Goal: Task Accomplishment & Management: Use online tool/utility

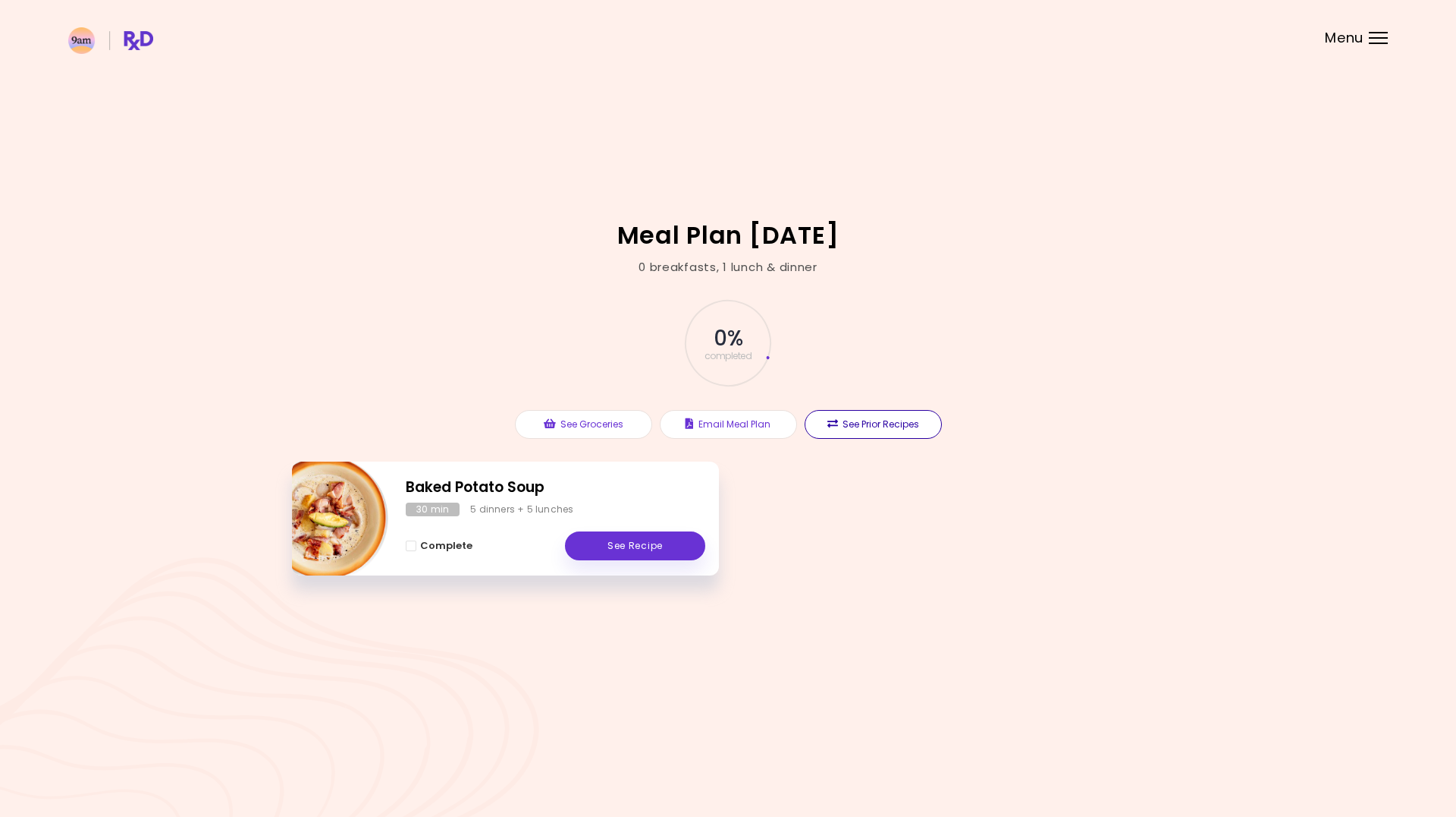
click at [936, 426] on button "See Prior Recipes" at bounding box center [873, 423] width 138 height 28
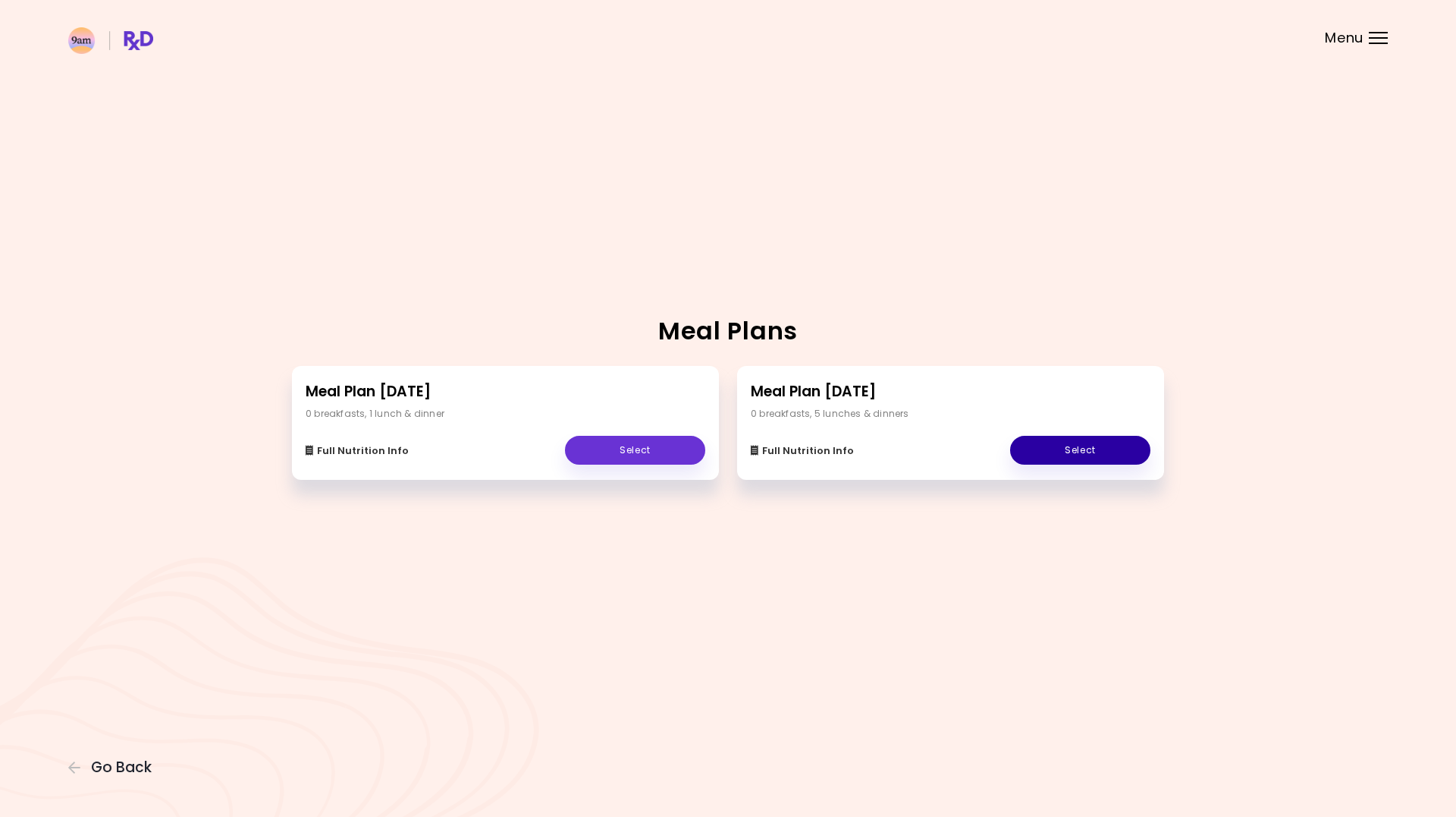
click at [1037, 460] on link "Select" at bounding box center [1080, 450] width 140 height 28
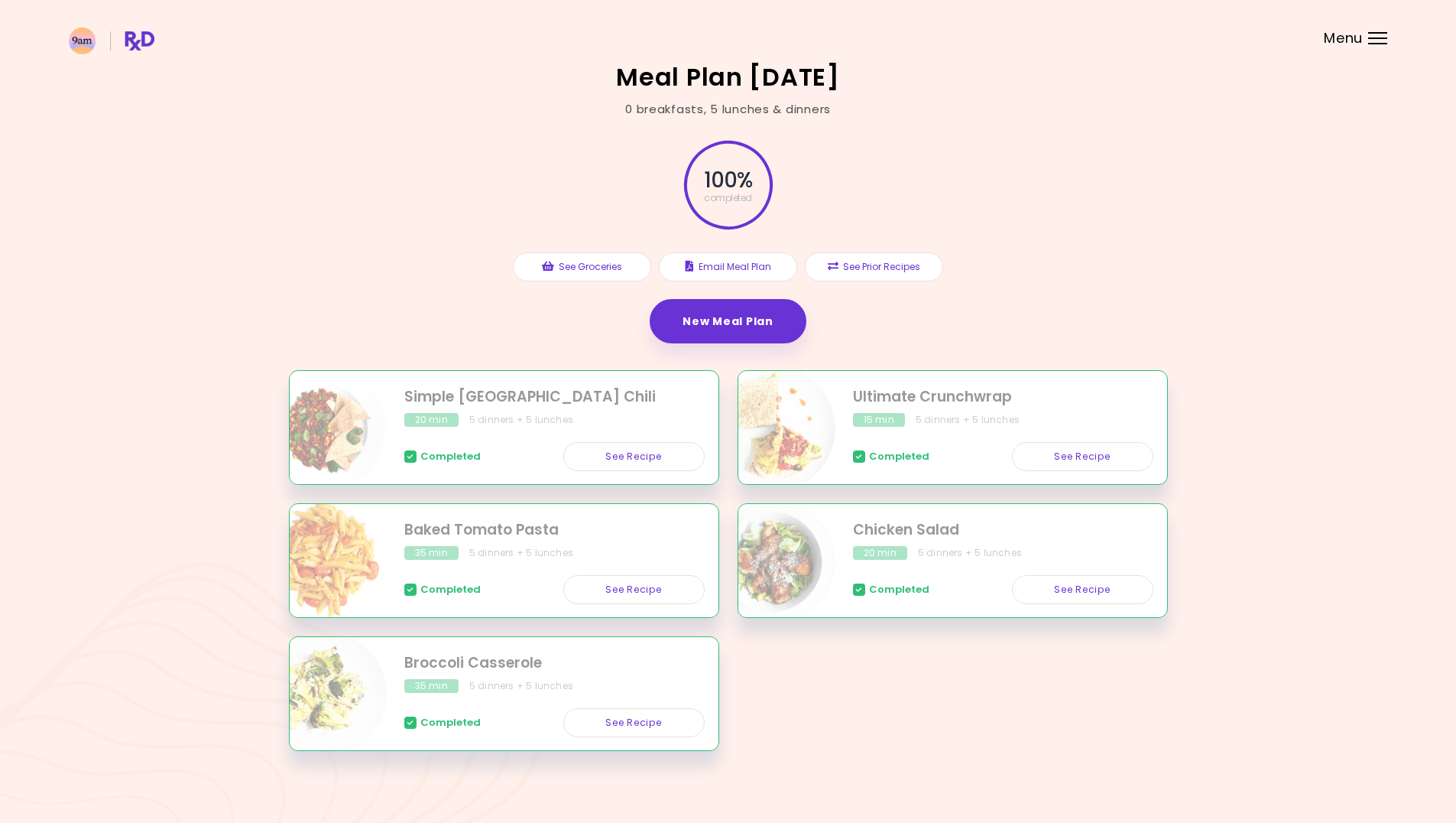
click at [414, 146] on div "100 % completed See Groceries Email Meal Plan See Prior Recipes New Meal Plan" at bounding box center [728, 243] width 879 height 252
click at [599, 731] on link "See Recipe" at bounding box center [633, 722] width 141 height 29
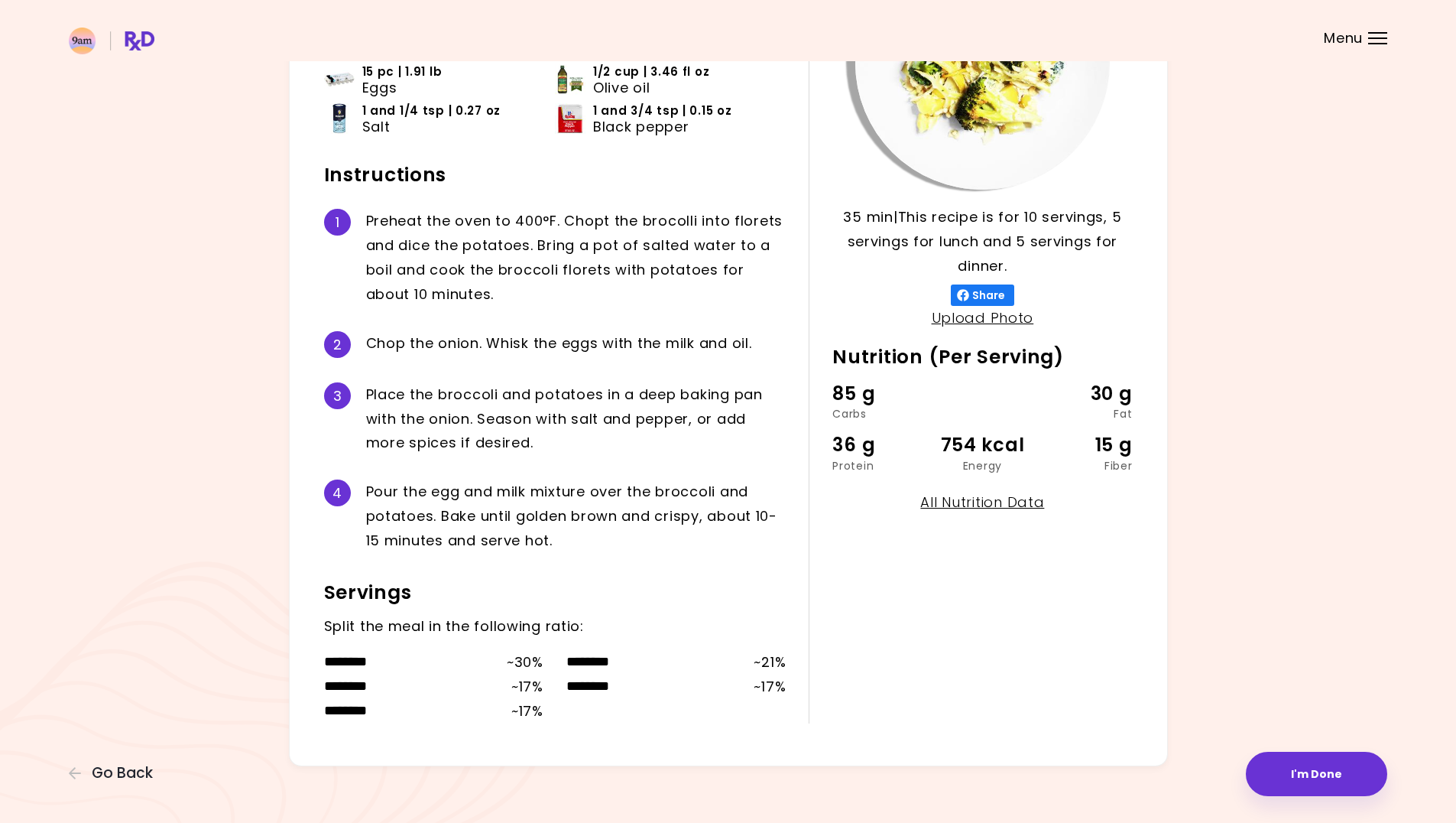
scroll to position [227, 0]
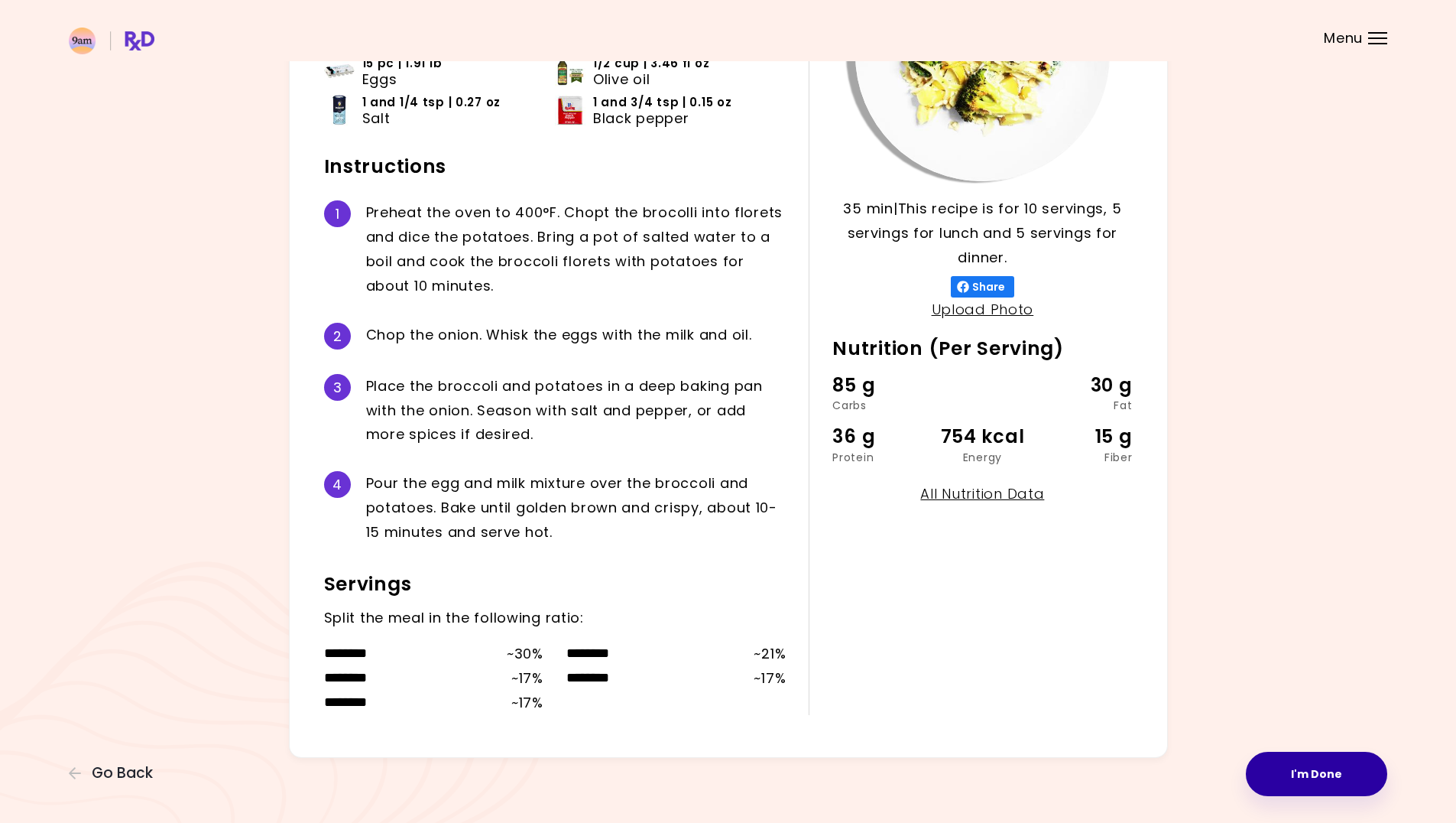
click at [1283, 779] on button "I'm Done" at bounding box center [1316, 774] width 141 height 44
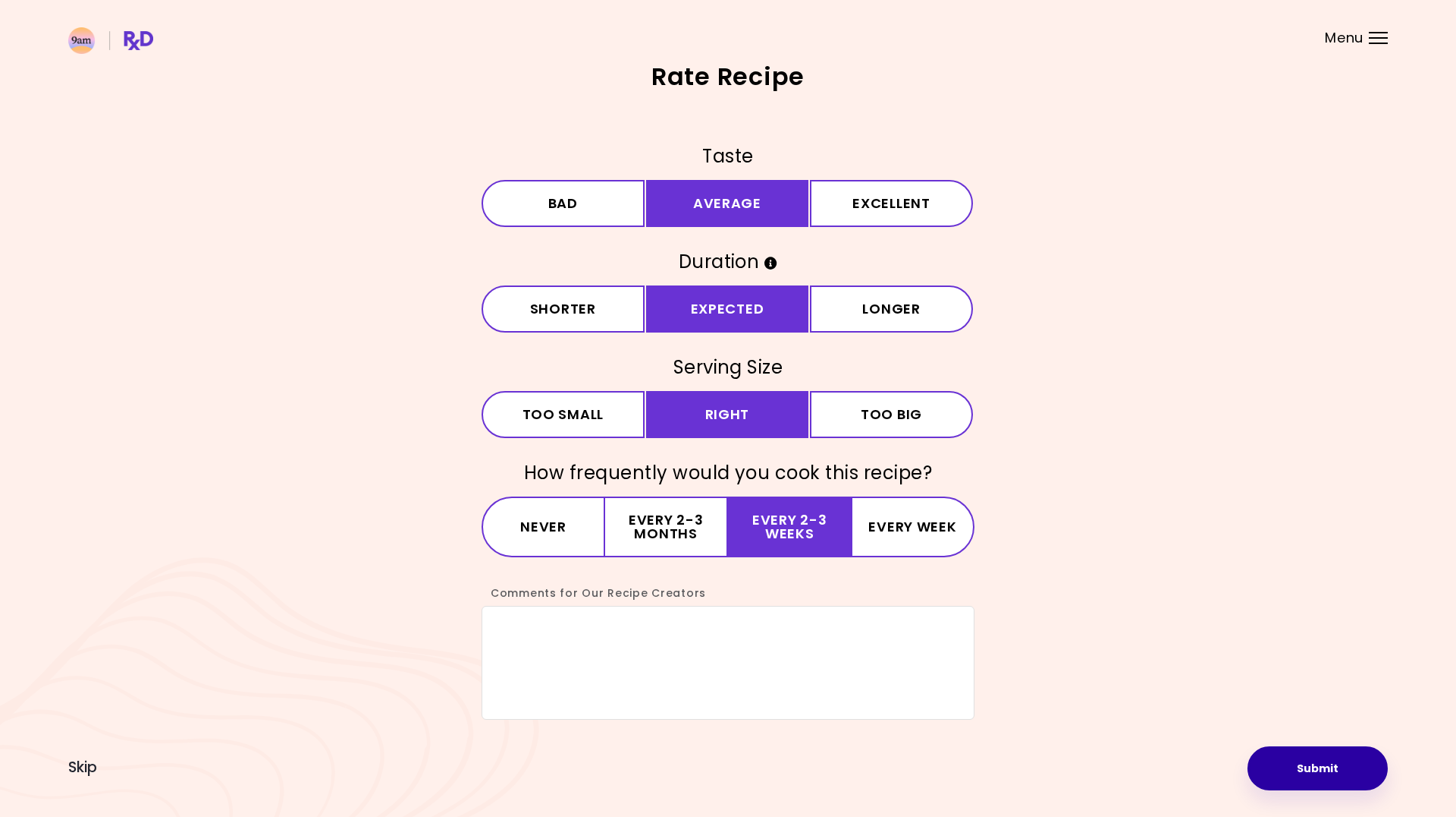
click at [1340, 771] on button "Submit" at bounding box center [1317, 768] width 140 height 44
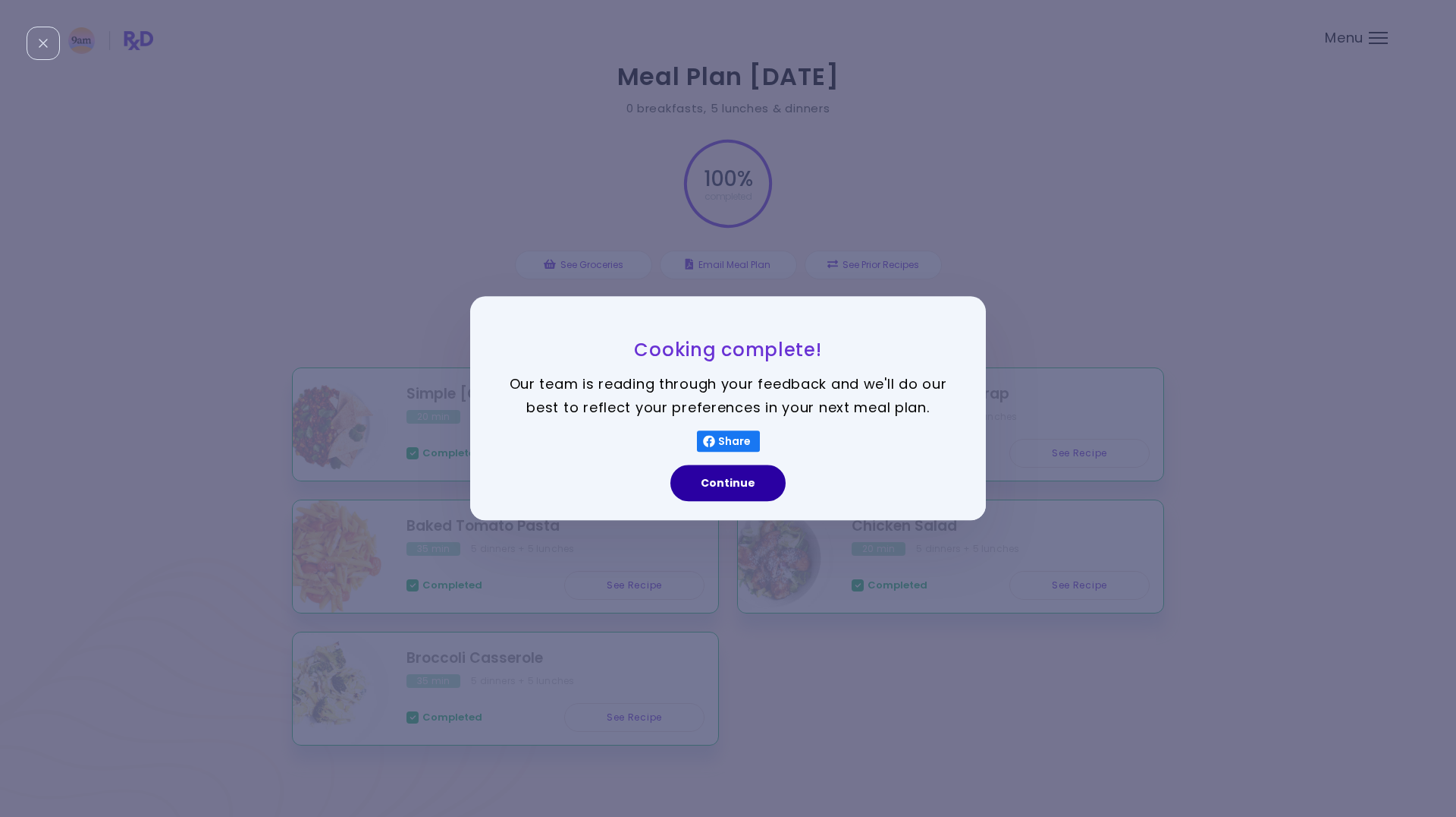
click at [738, 487] on button "Continue" at bounding box center [728, 484] width 116 height 37
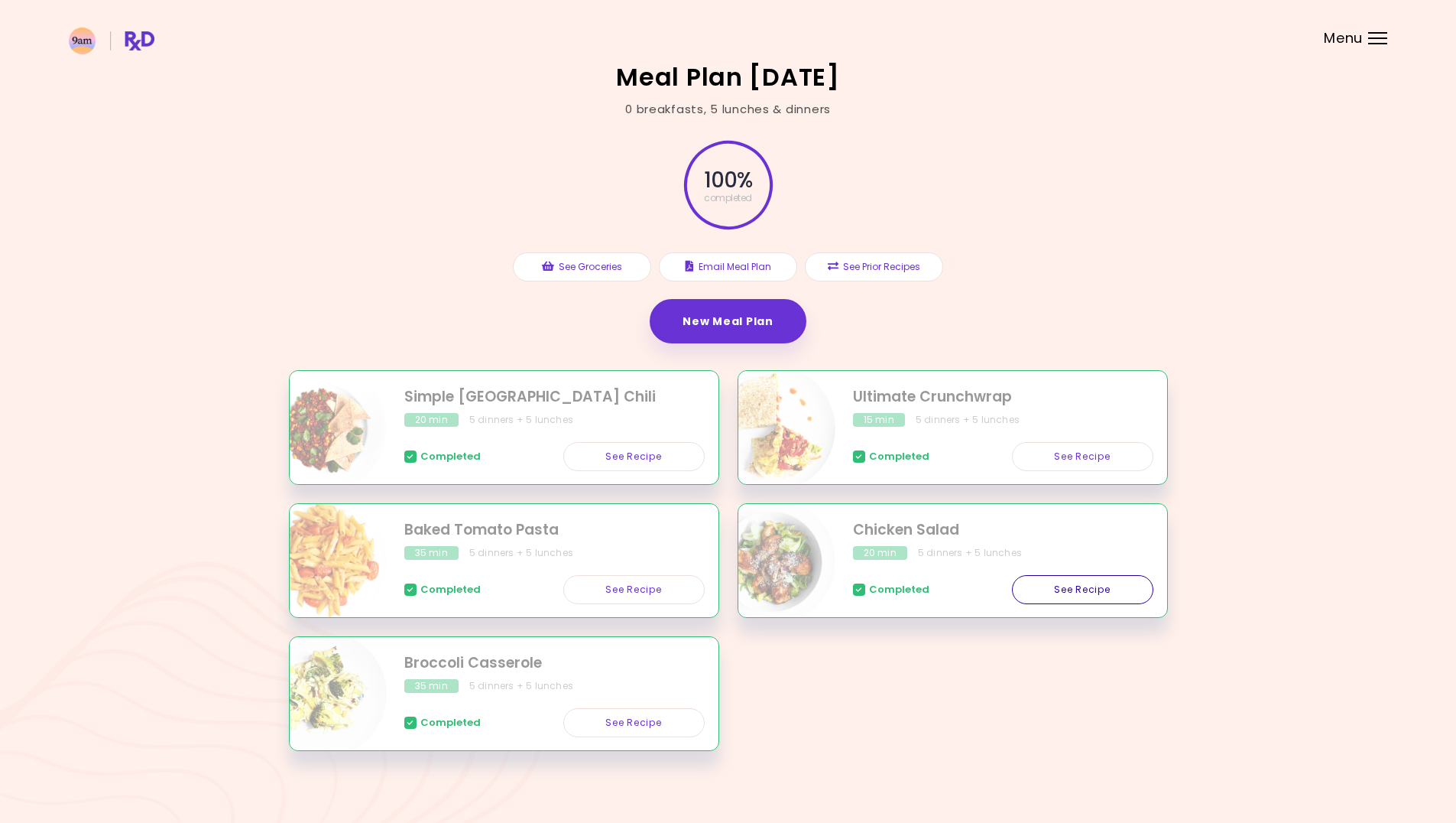
click at [1114, 589] on link "See Recipe" at bounding box center [1083, 589] width 141 height 29
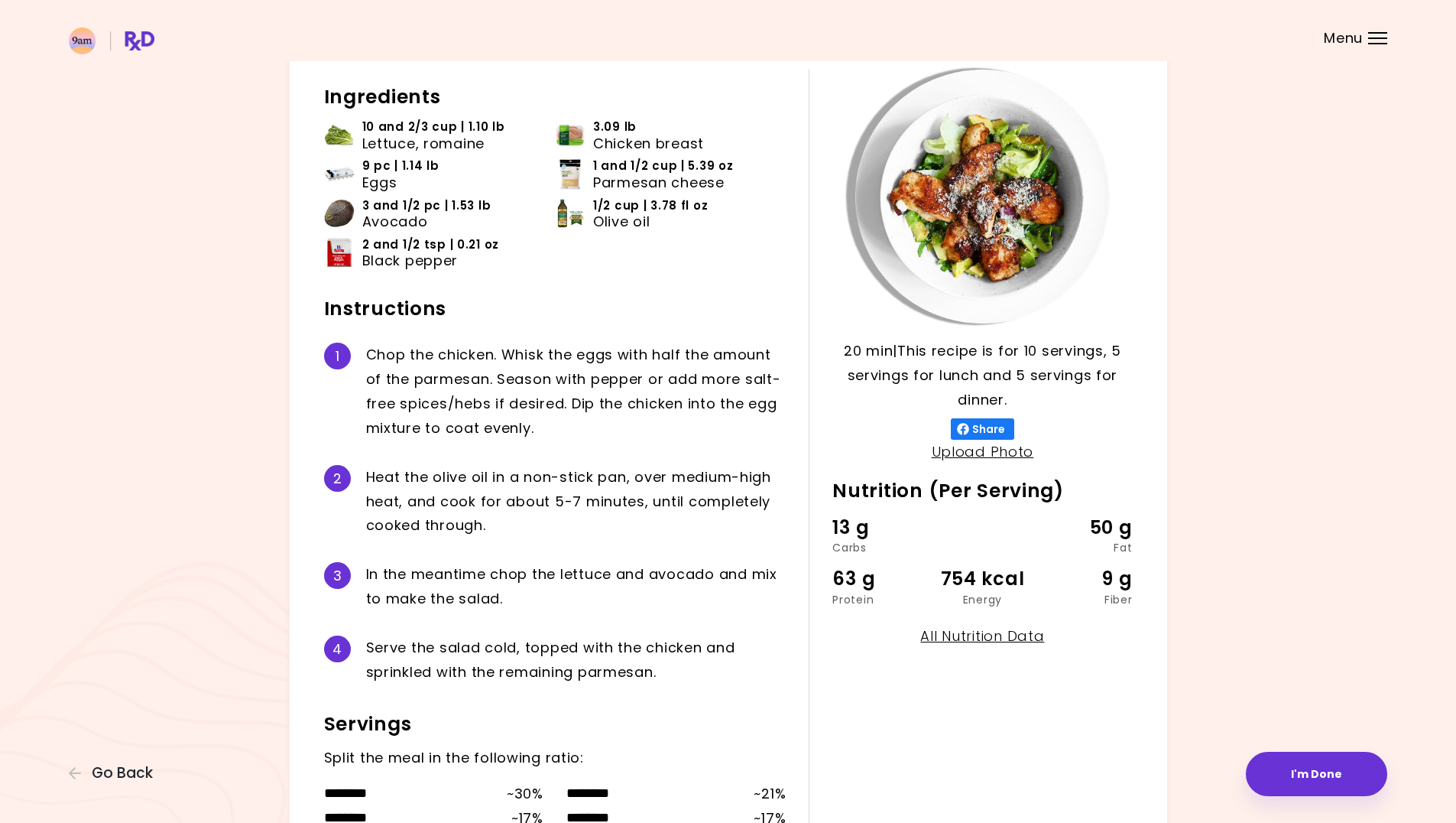
scroll to position [73, 0]
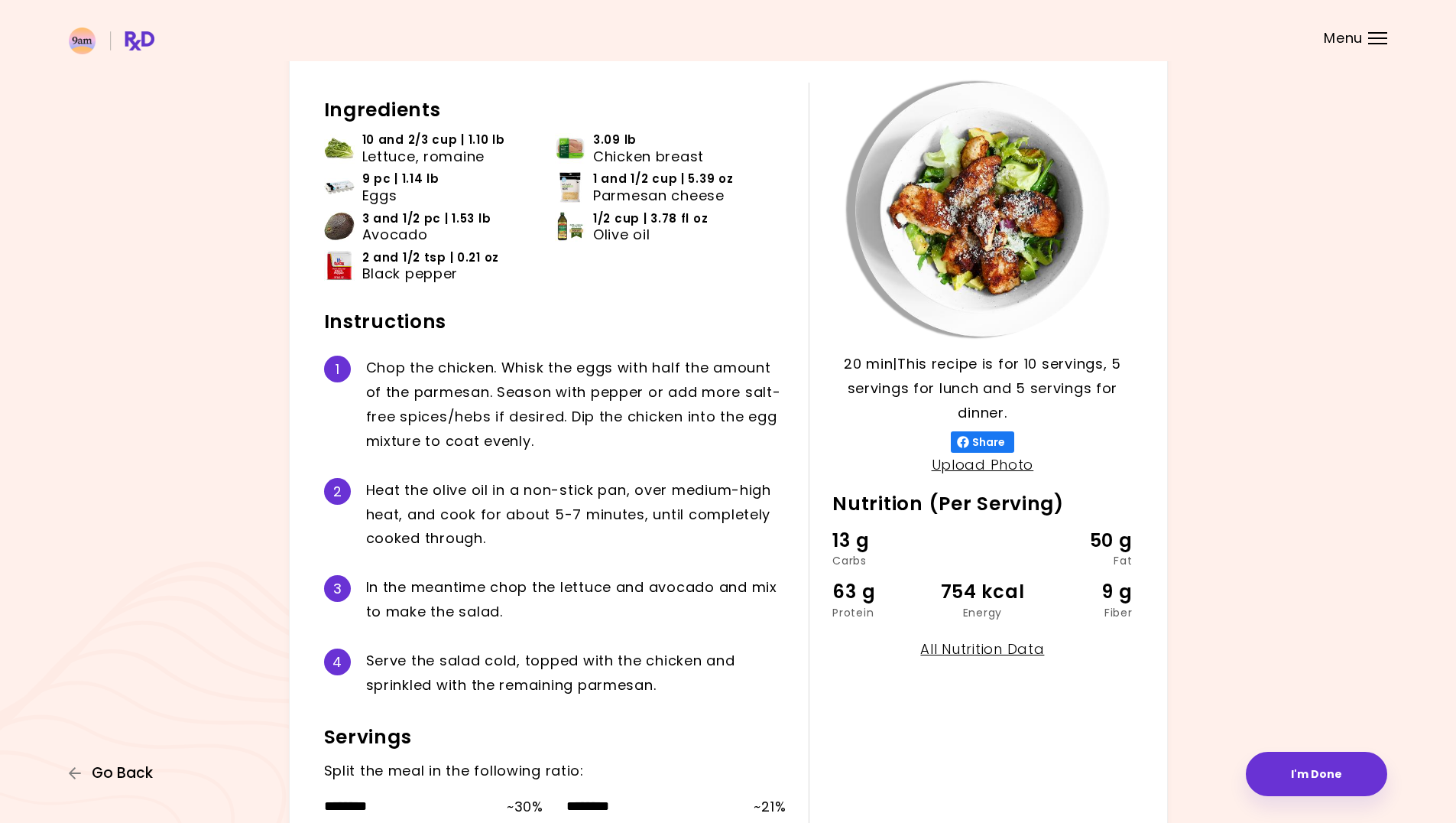
click at [97, 772] on span "Go Back" at bounding box center [122, 773] width 61 height 17
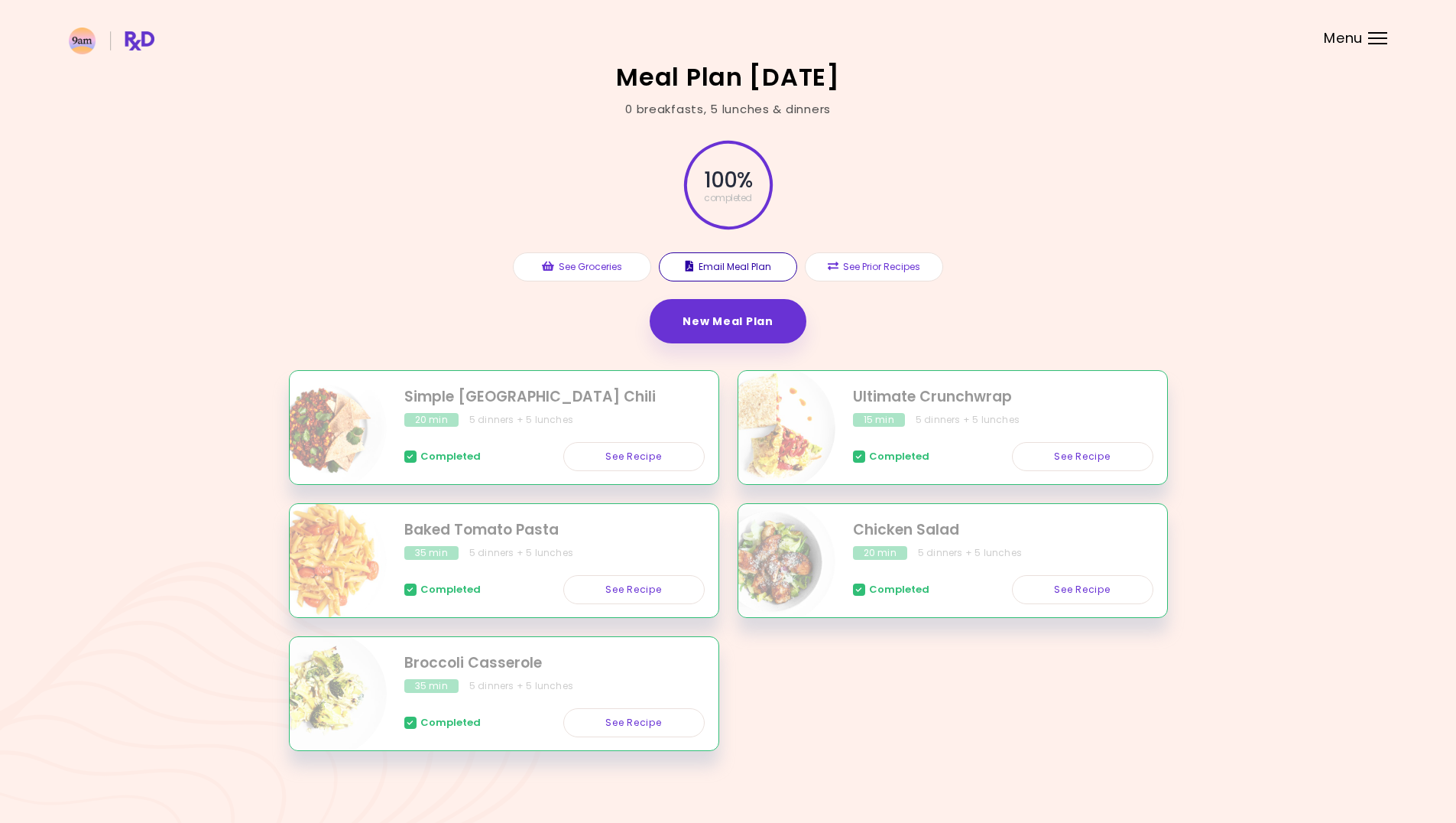
click at [756, 271] on button "Email Meal Plan" at bounding box center [728, 266] width 139 height 29
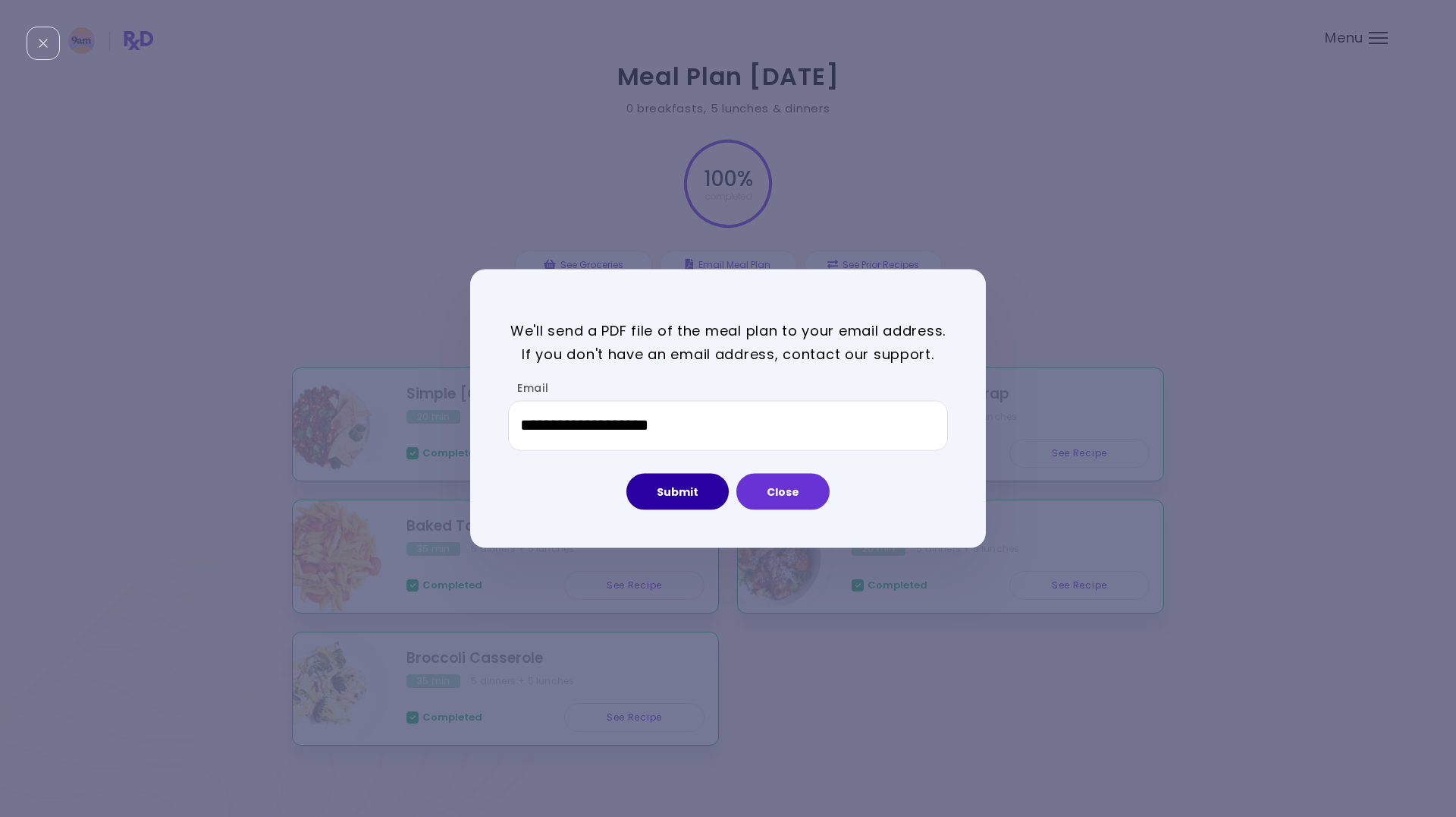
click at [675, 498] on button "Submit" at bounding box center [678, 491] width 103 height 37
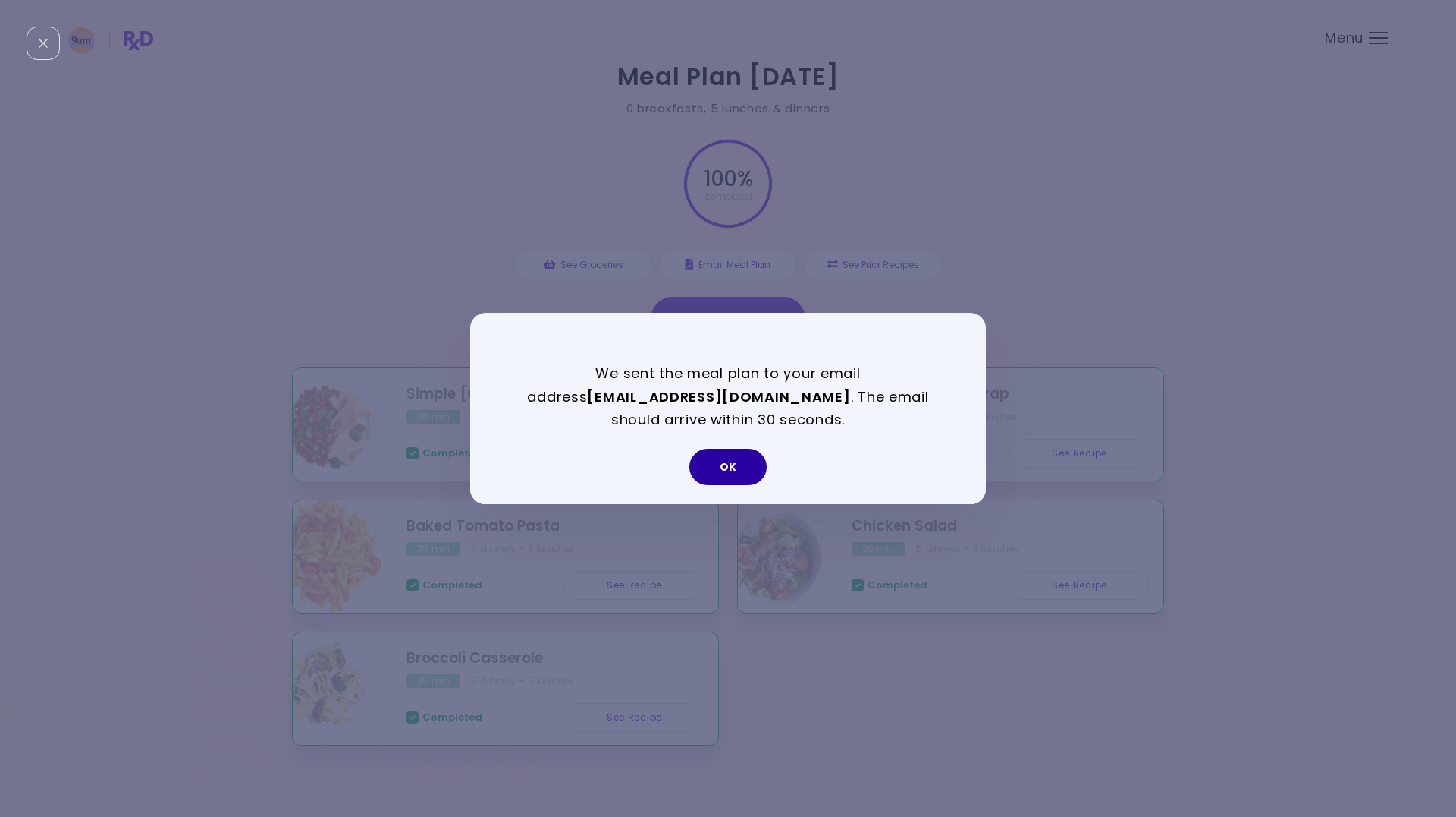
click at [728, 476] on button "OK" at bounding box center [728, 467] width 77 height 37
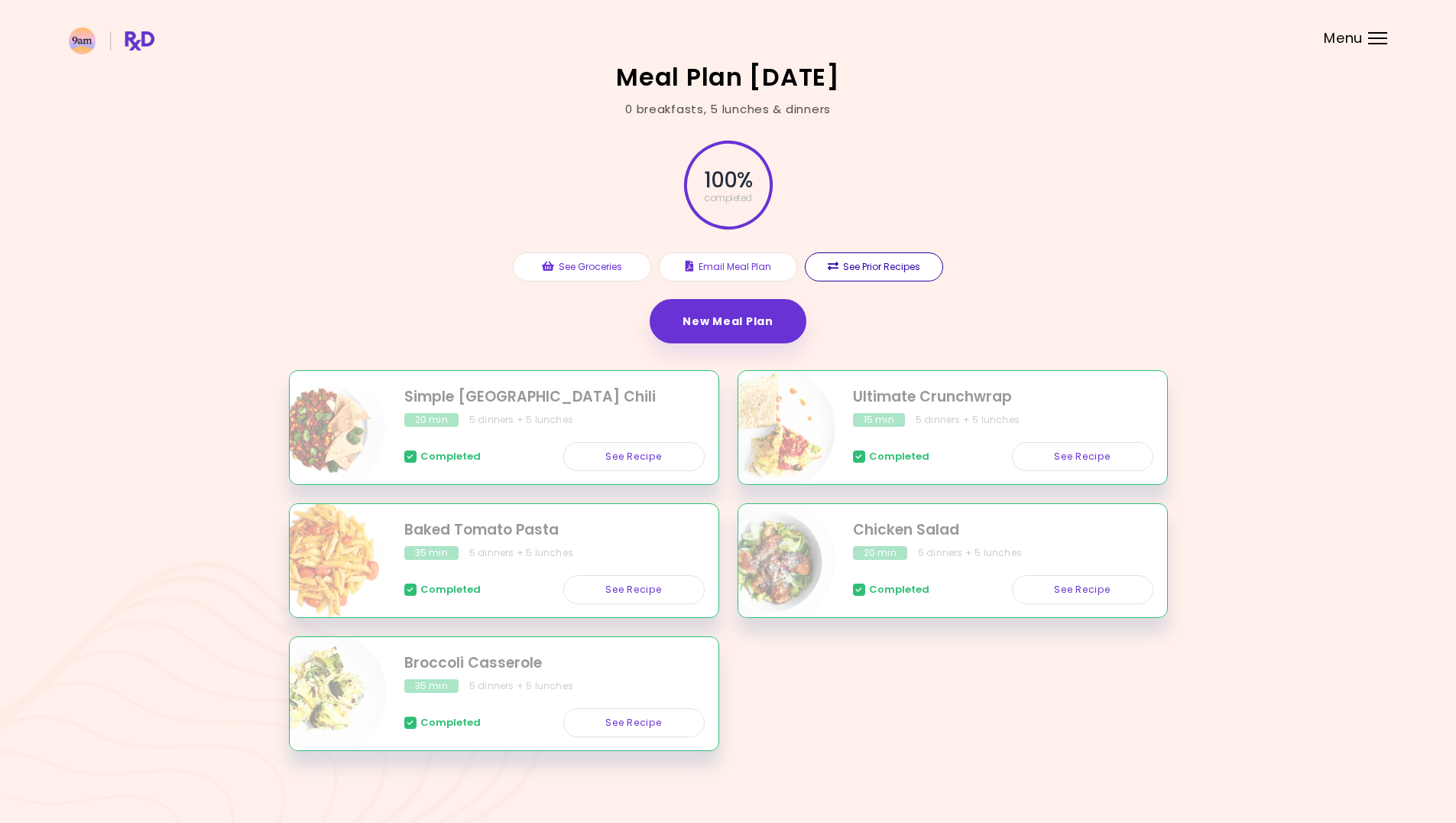
click at [840, 262] on button "See Prior Recipes" at bounding box center [875, 266] width 139 height 29
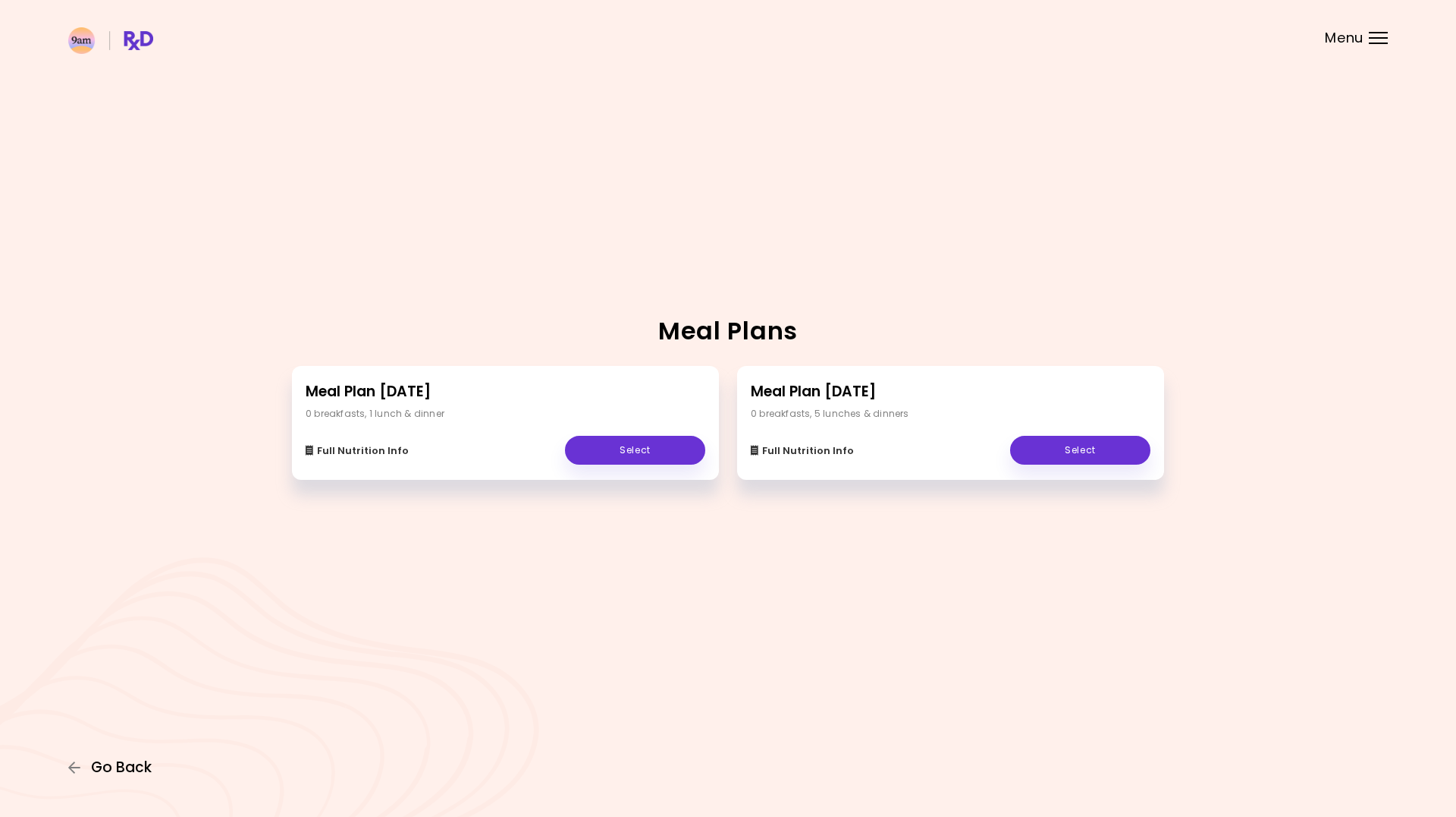
click at [128, 768] on span "Go Back" at bounding box center [121, 767] width 61 height 17
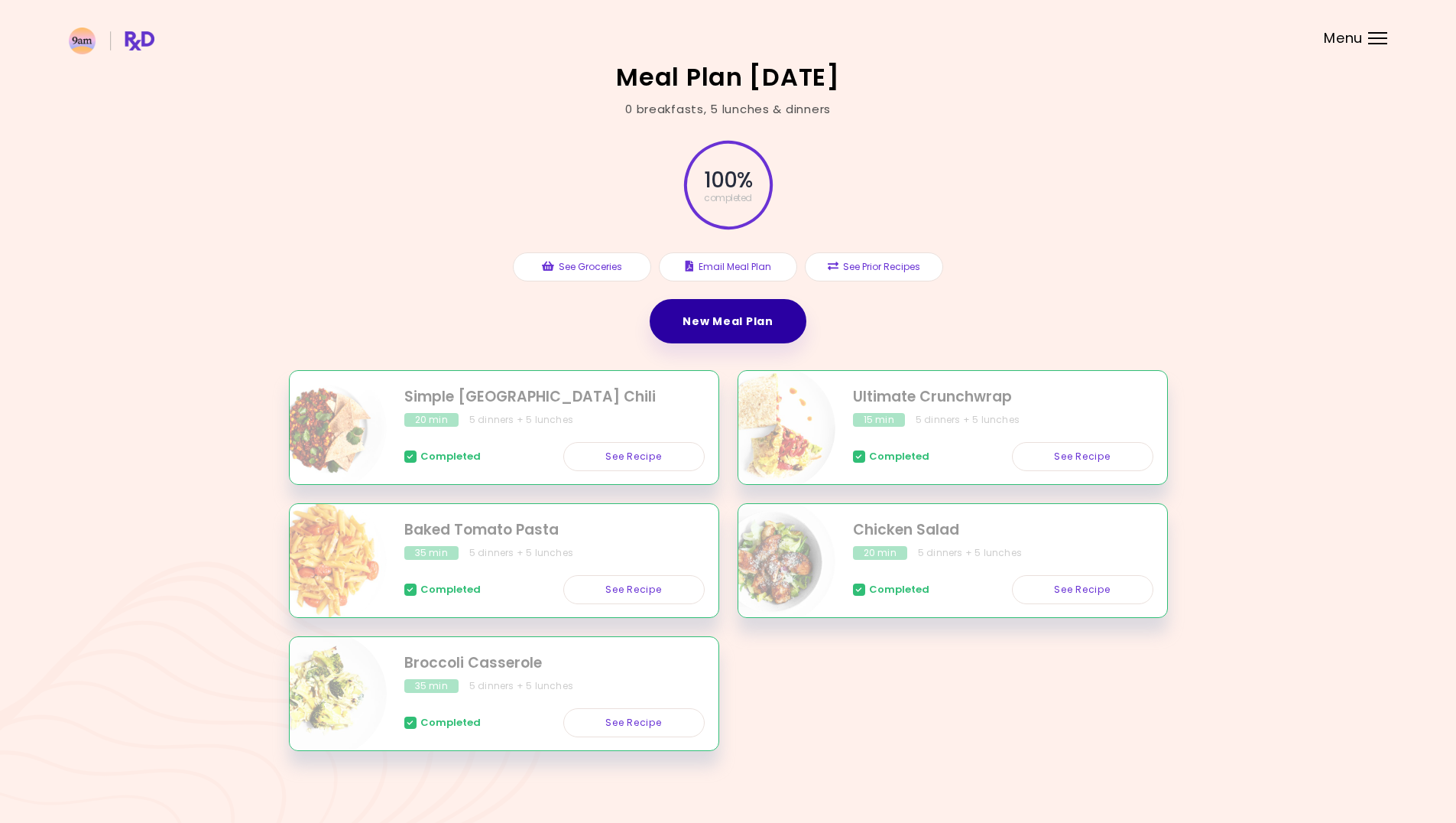
click at [716, 325] on link "New Meal Plan" at bounding box center [728, 321] width 156 height 44
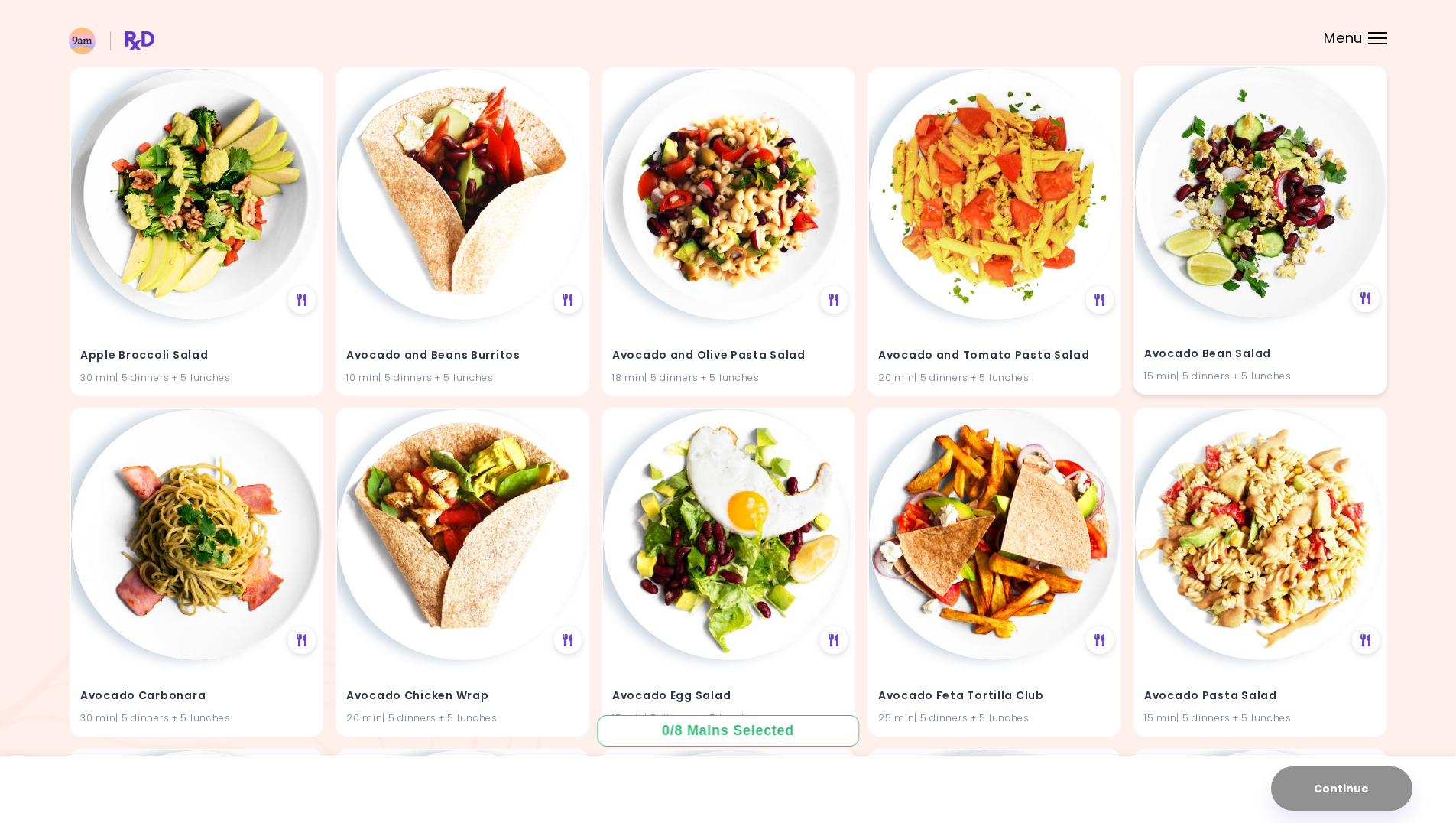
scroll to position [382, 0]
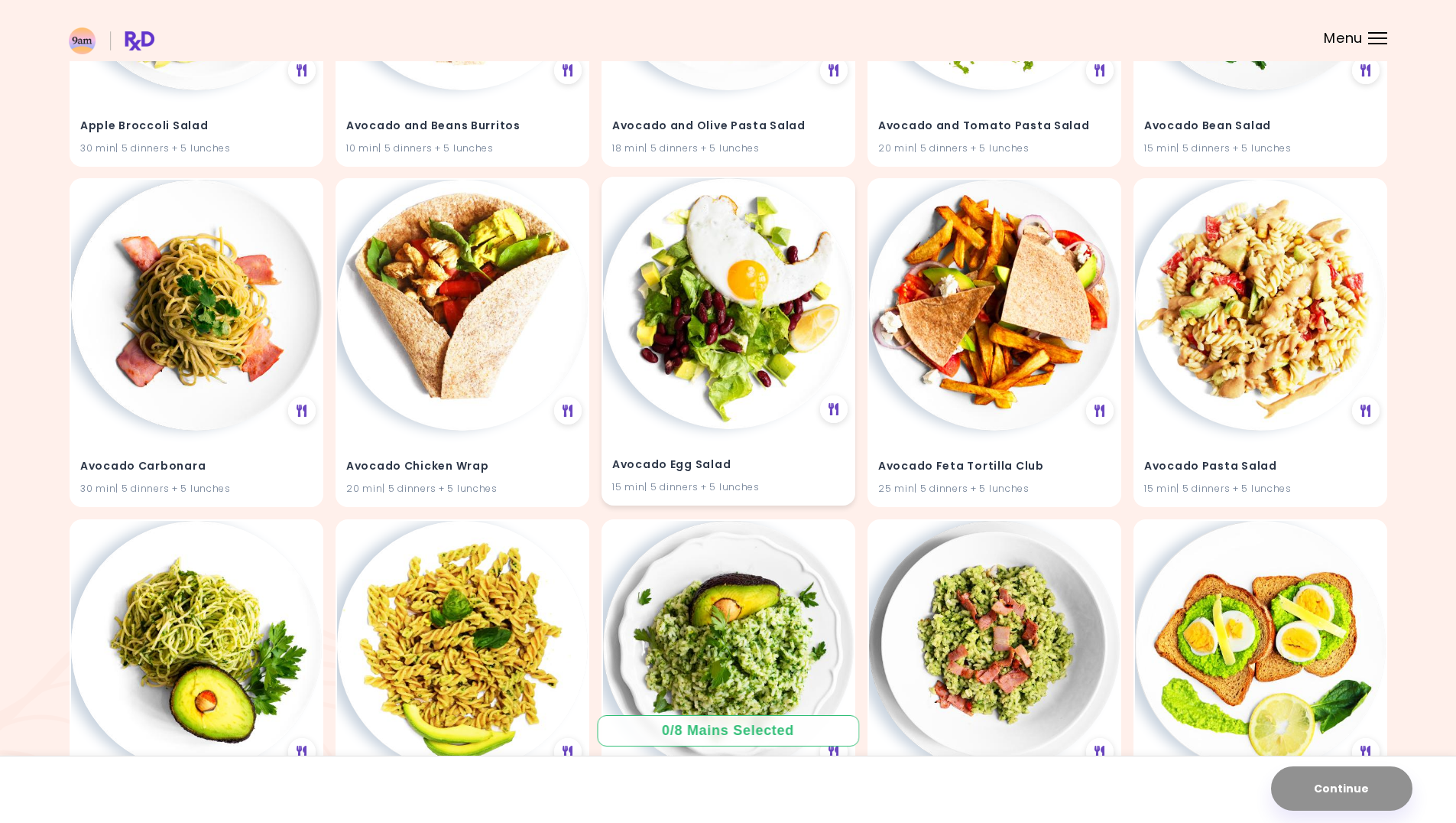
click at [681, 404] on img at bounding box center [728, 303] width 251 height 251
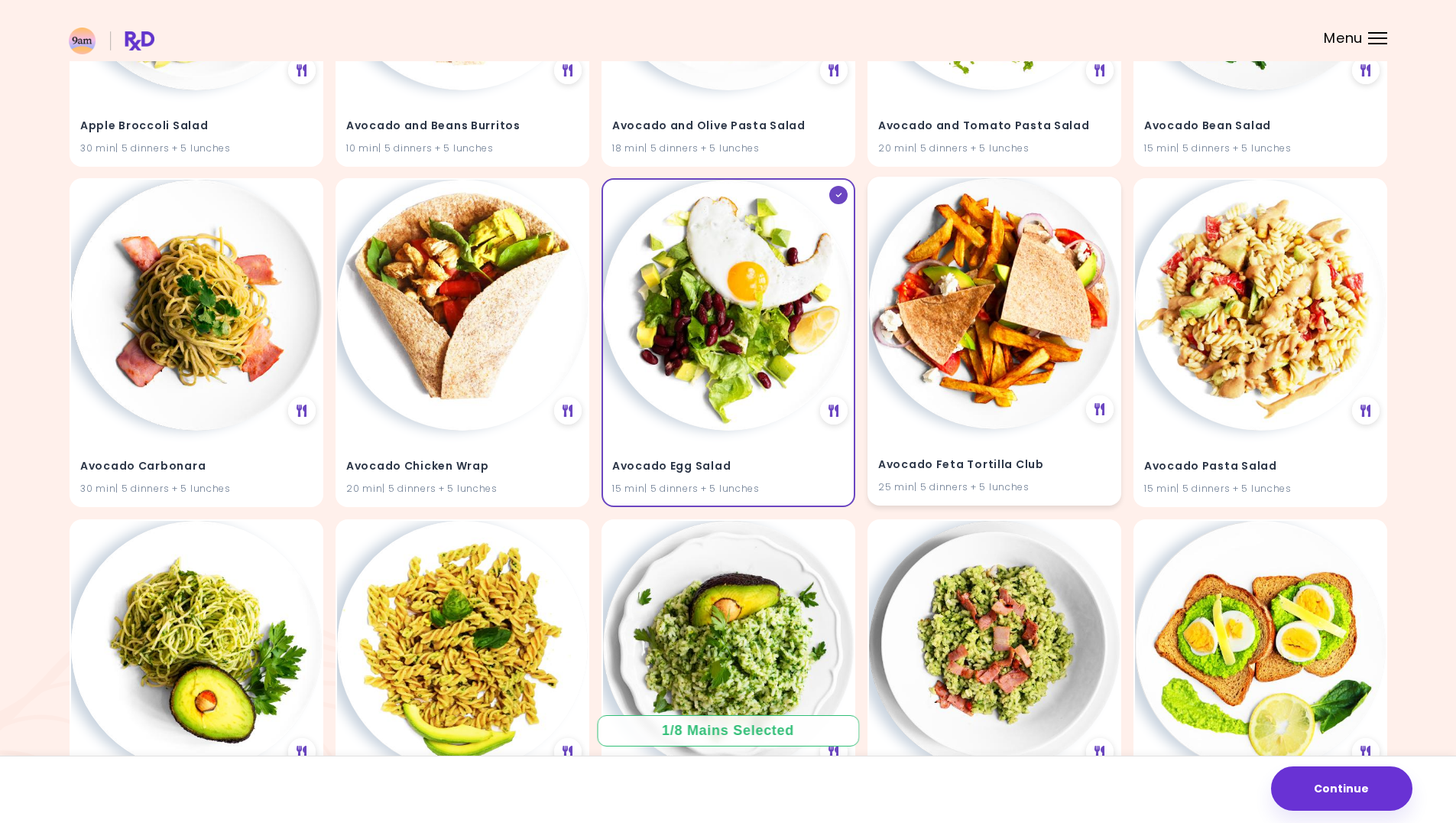
click at [947, 319] on img at bounding box center [994, 303] width 251 height 251
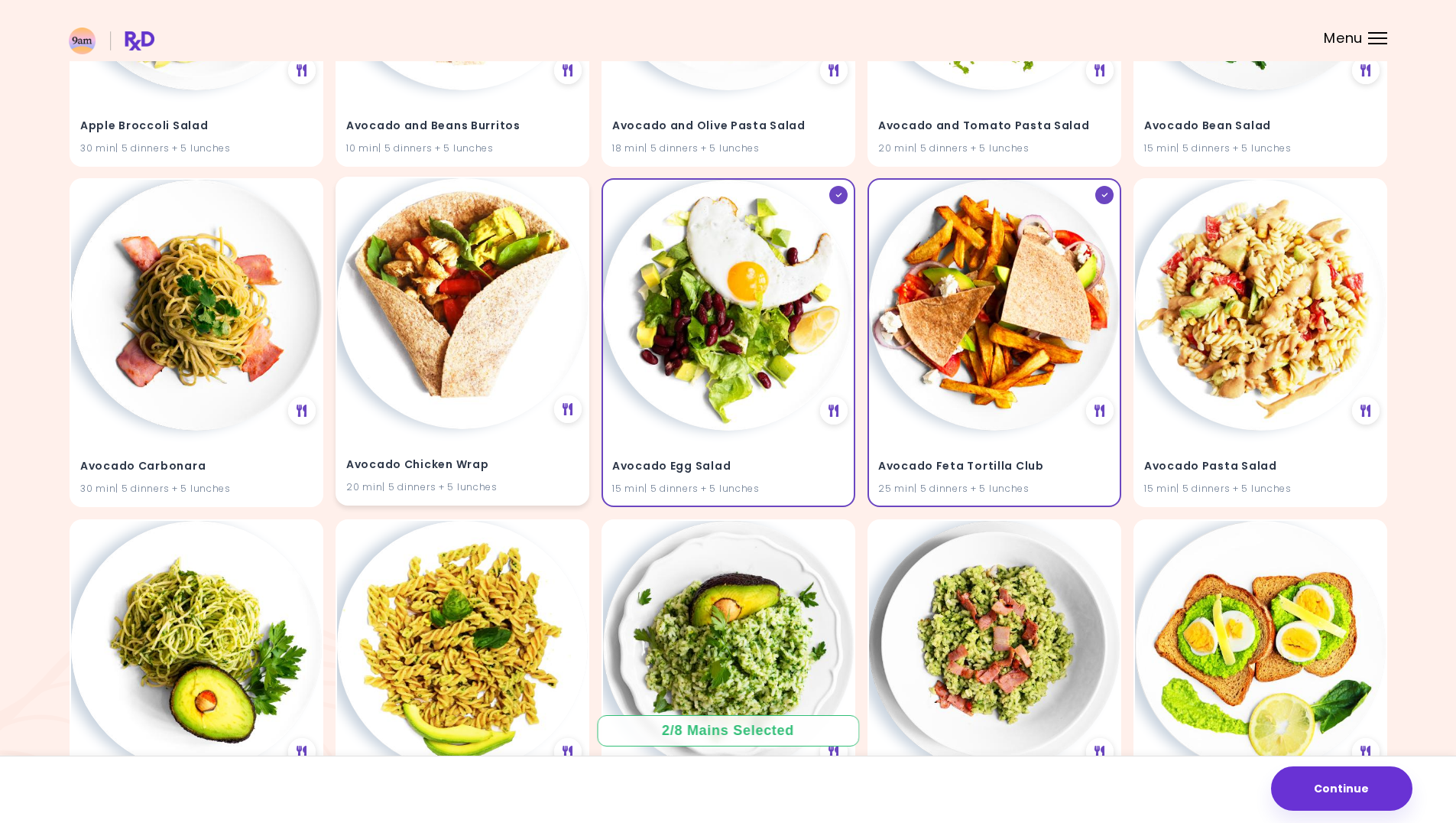
click at [462, 359] on img at bounding box center [462, 303] width 251 height 251
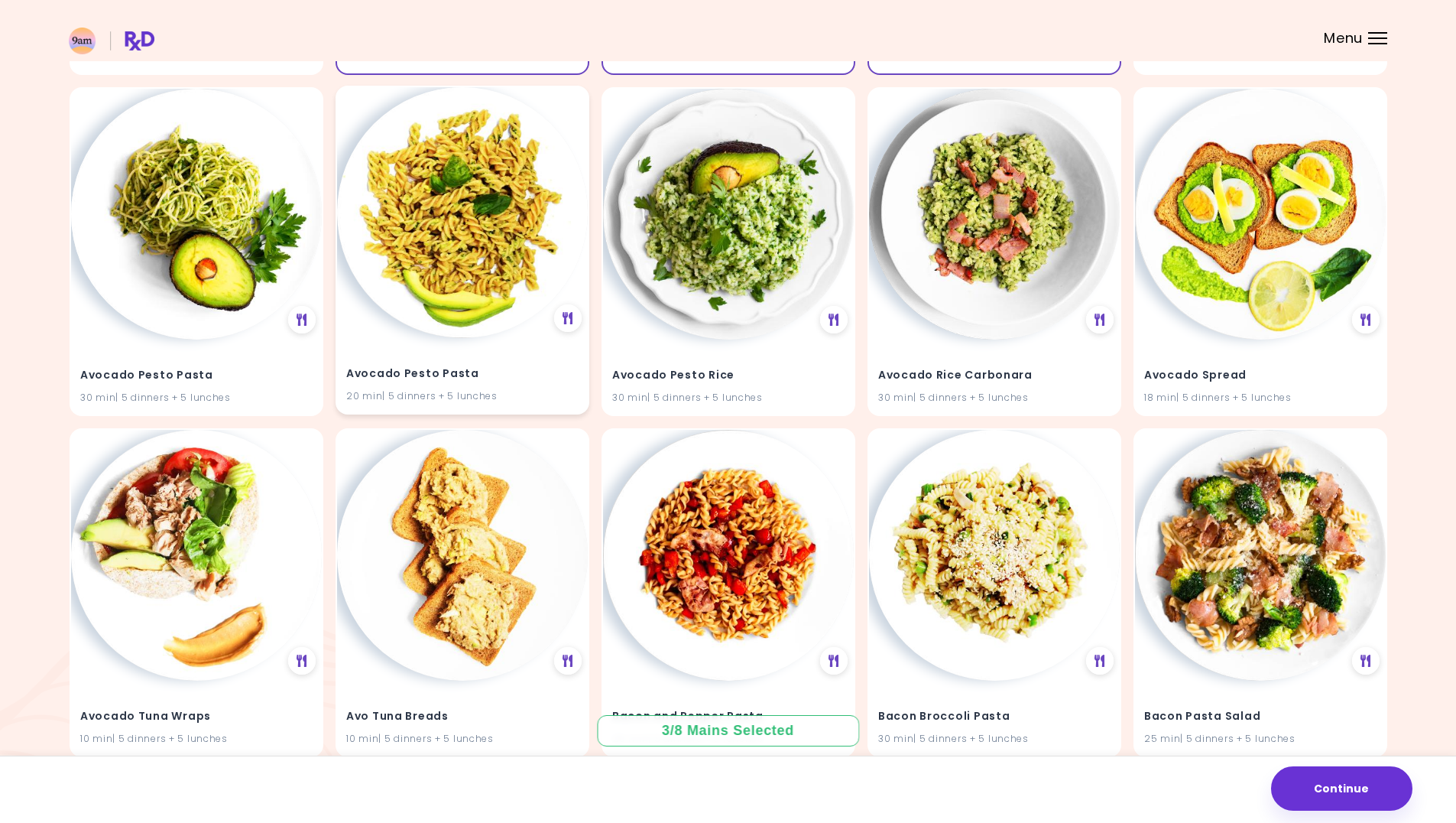
scroll to position [841, 0]
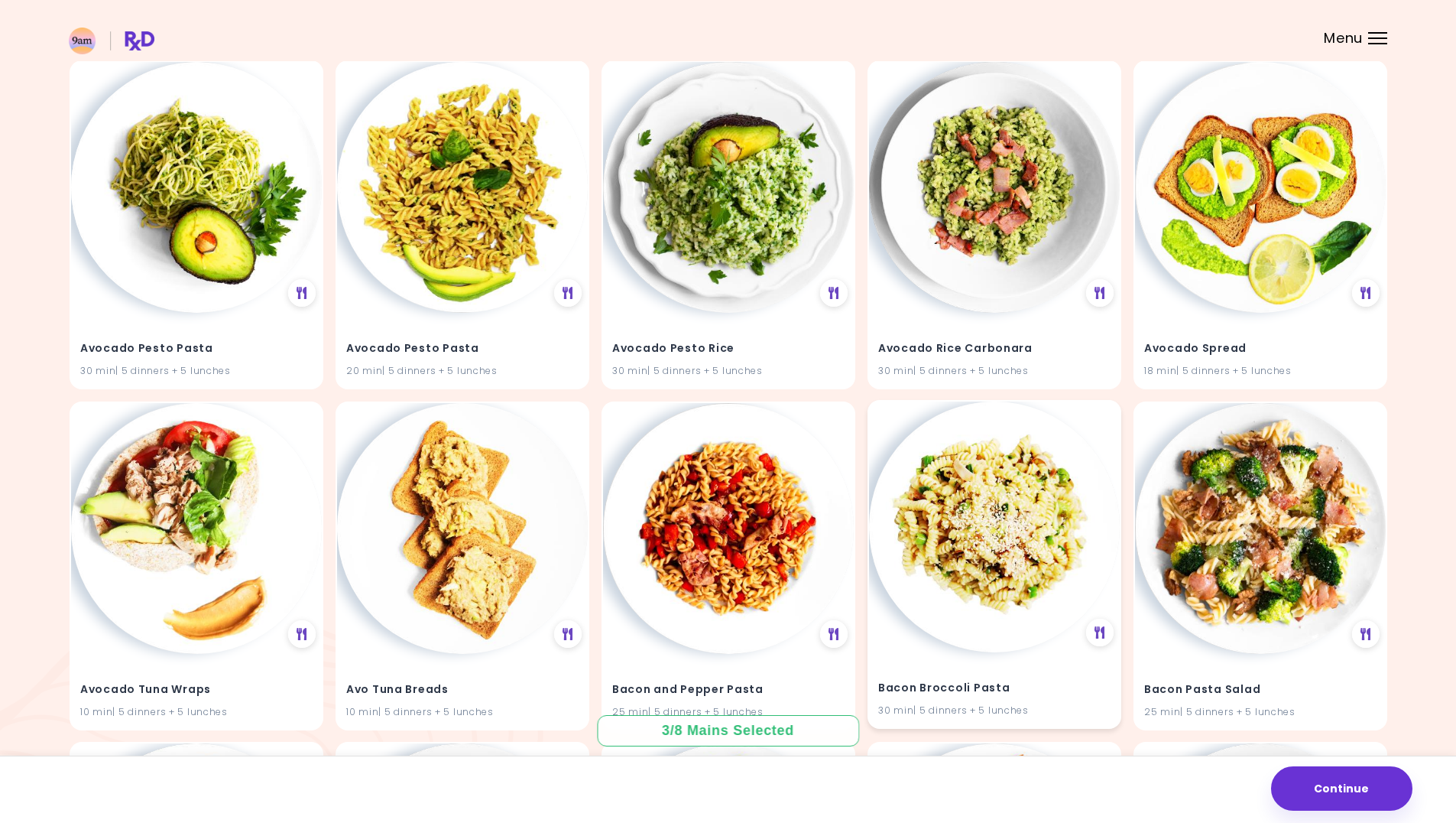
click at [1025, 536] on img at bounding box center [994, 526] width 251 height 251
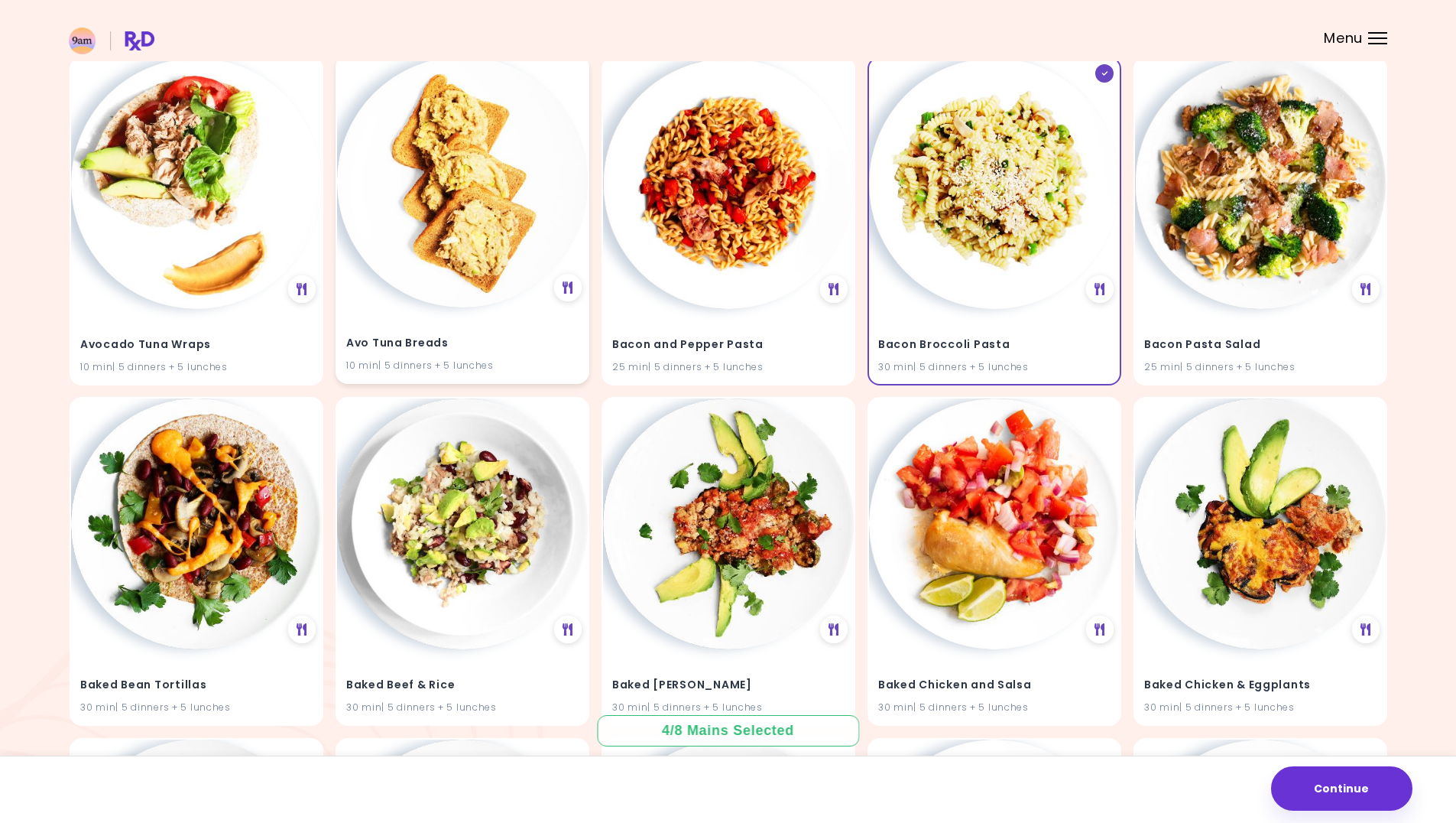
scroll to position [1299, 0]
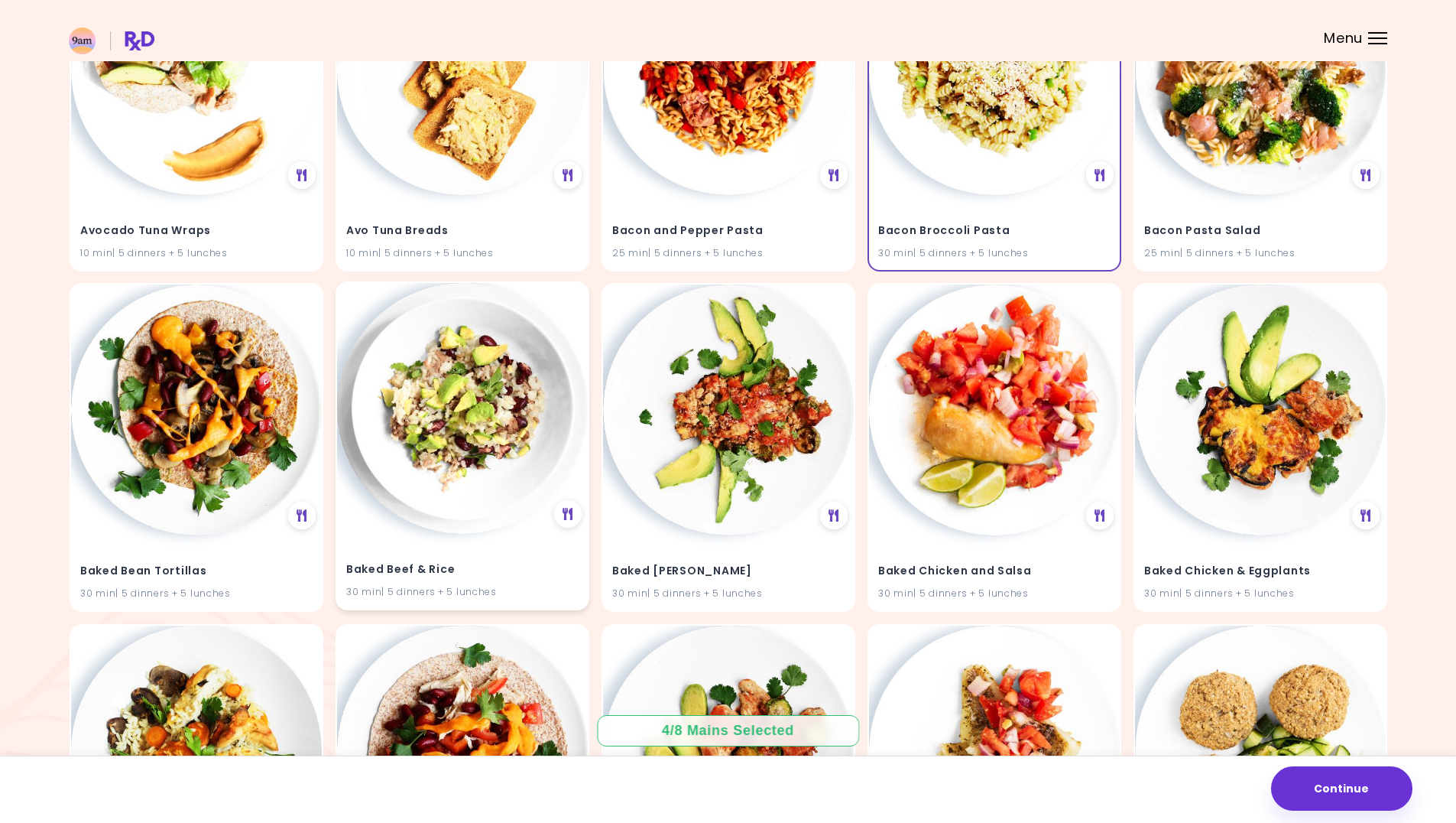
click at [520, 447] on img at bounding box center [462, 408] width 251 height 251
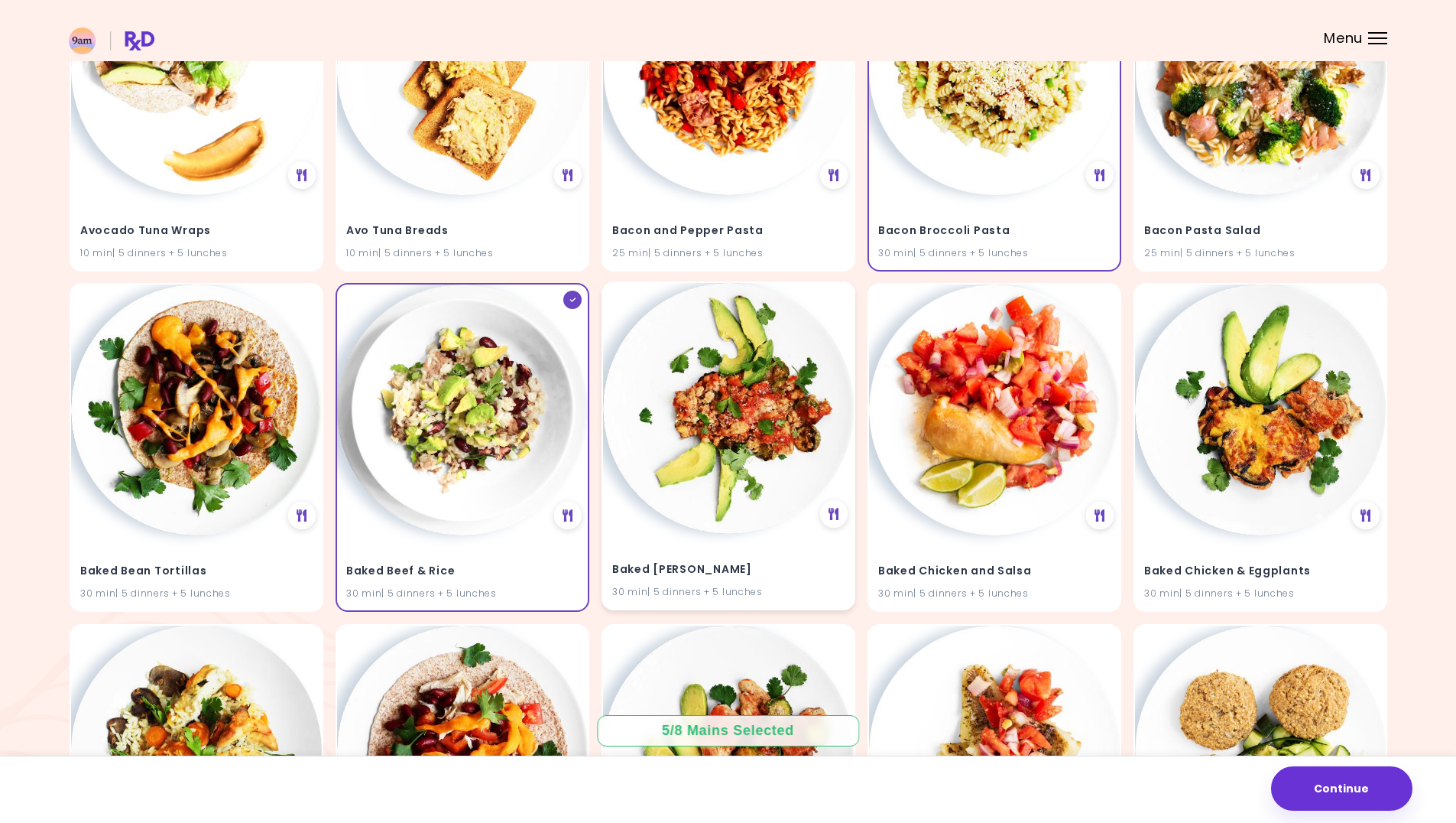
click at [777, 443] on img at bounding box center [728, 408] width 251 height 251
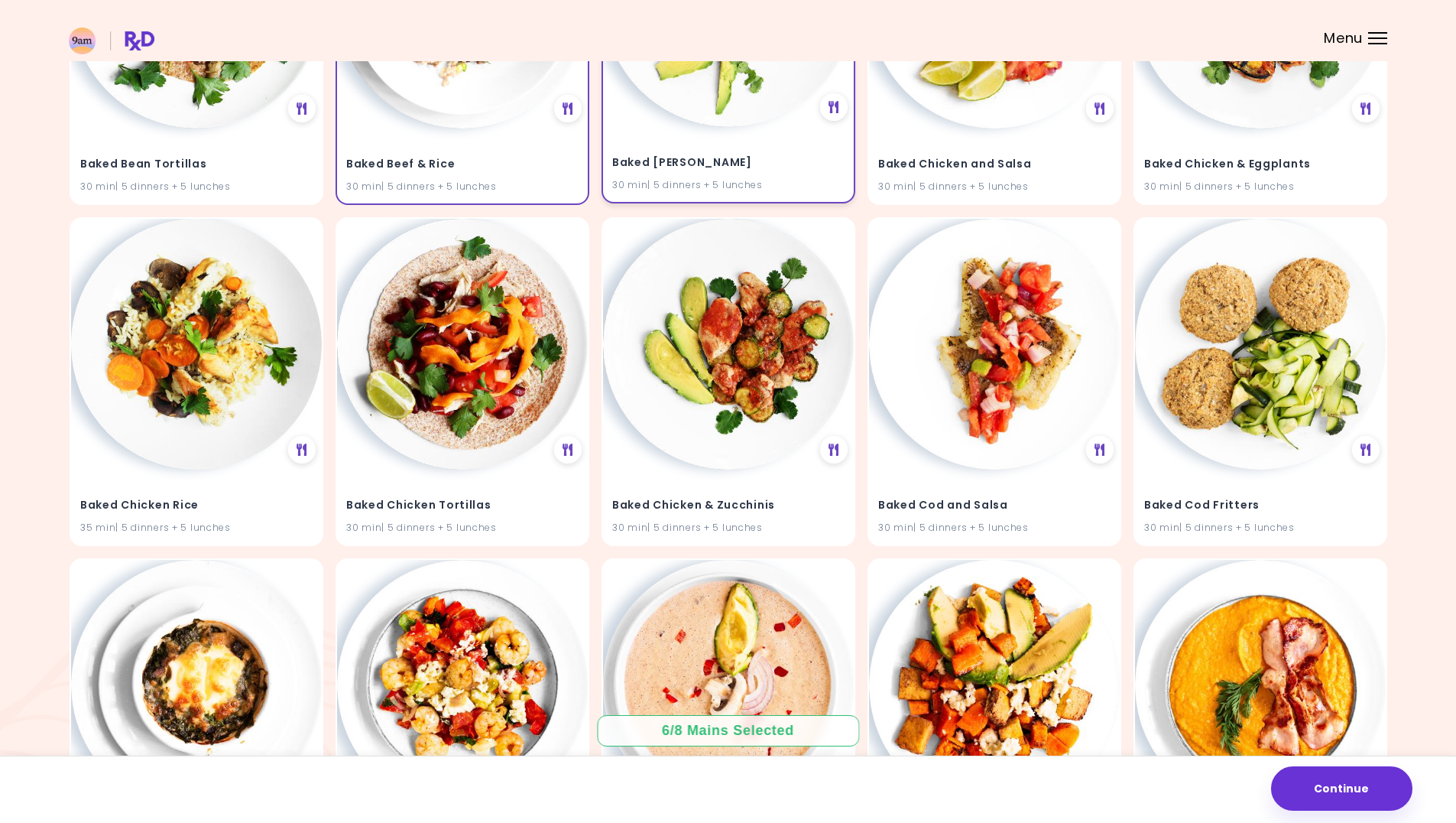
scroll to position [1759, 0]
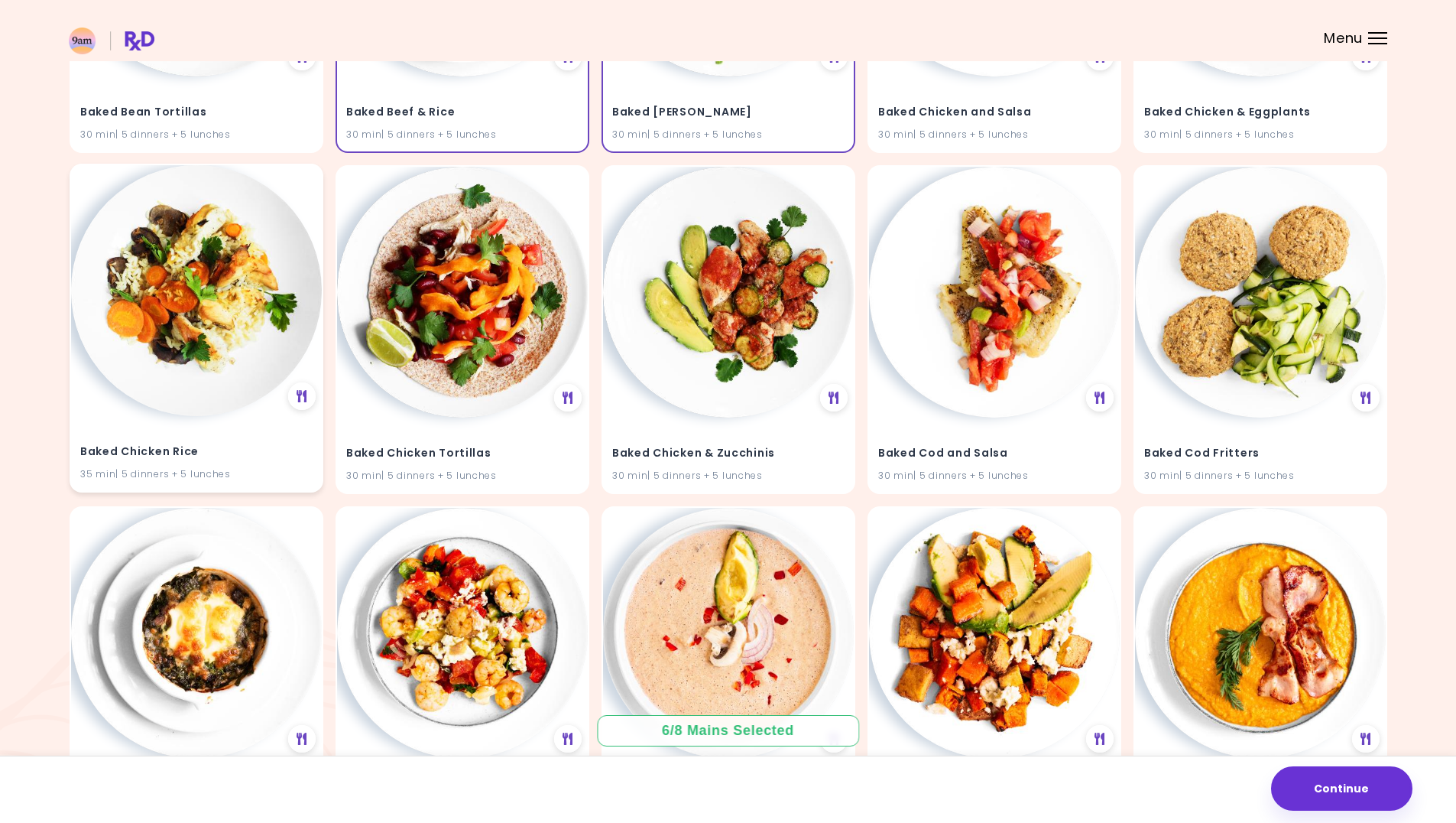
click at [199, 323] on img at bounding box center [196, 290] width 251 height 251
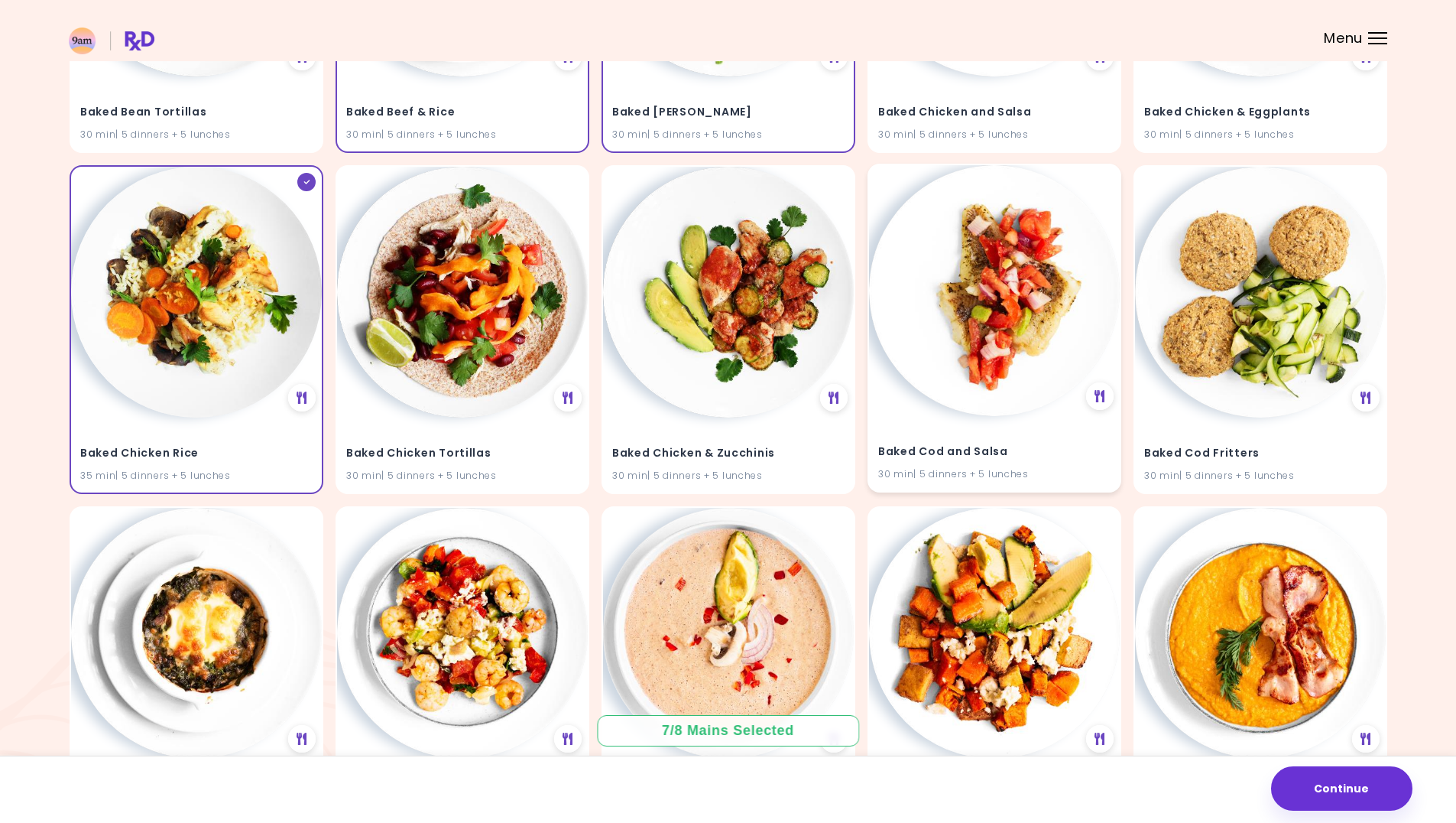
click at [984, 325] on img at bounding box center [994, 290] width 251 height 251
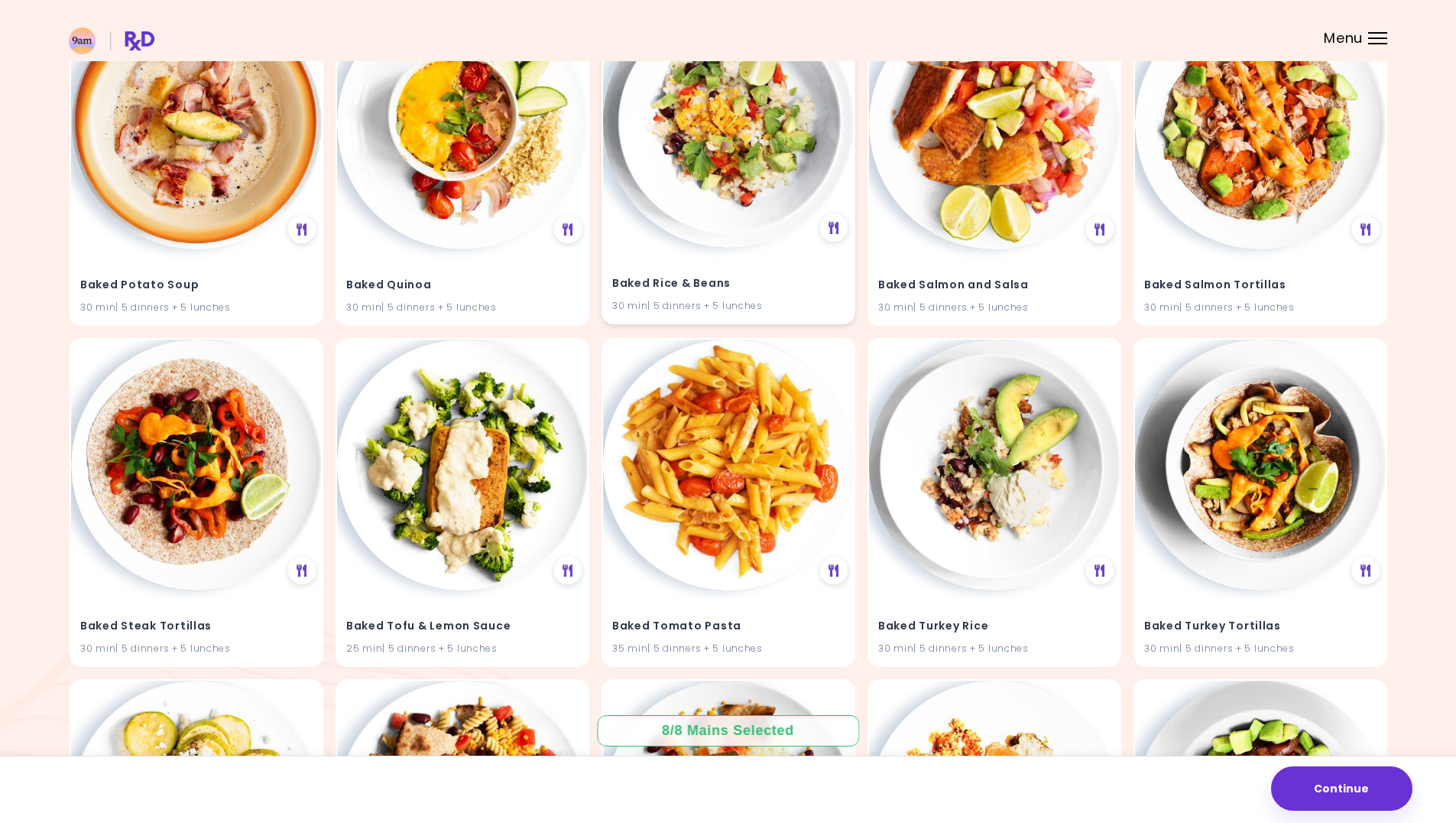
scroll to position [2659, 0]
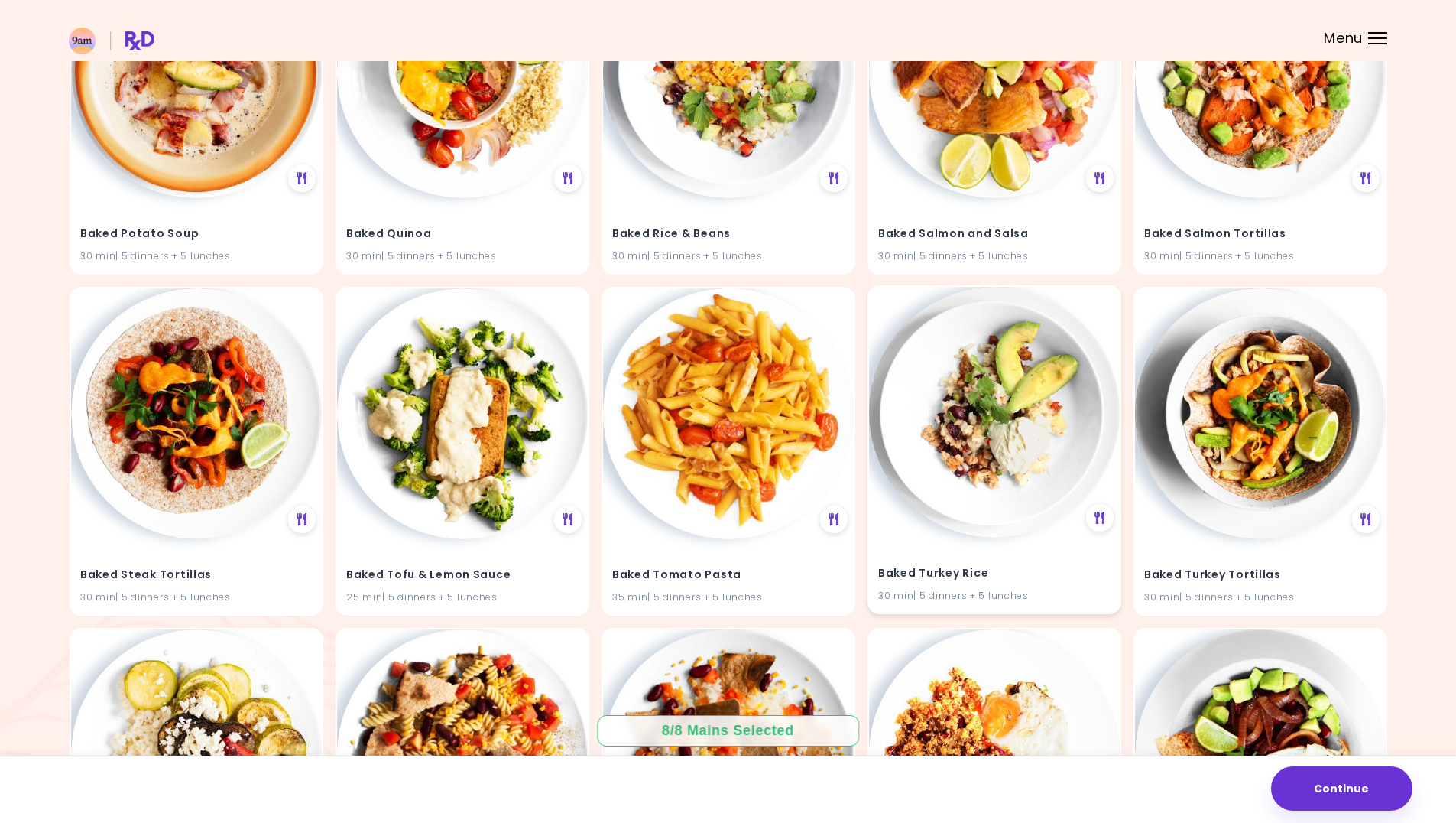
click at [983, 387] on img at bounding box center [994, 412] width 251 height 251
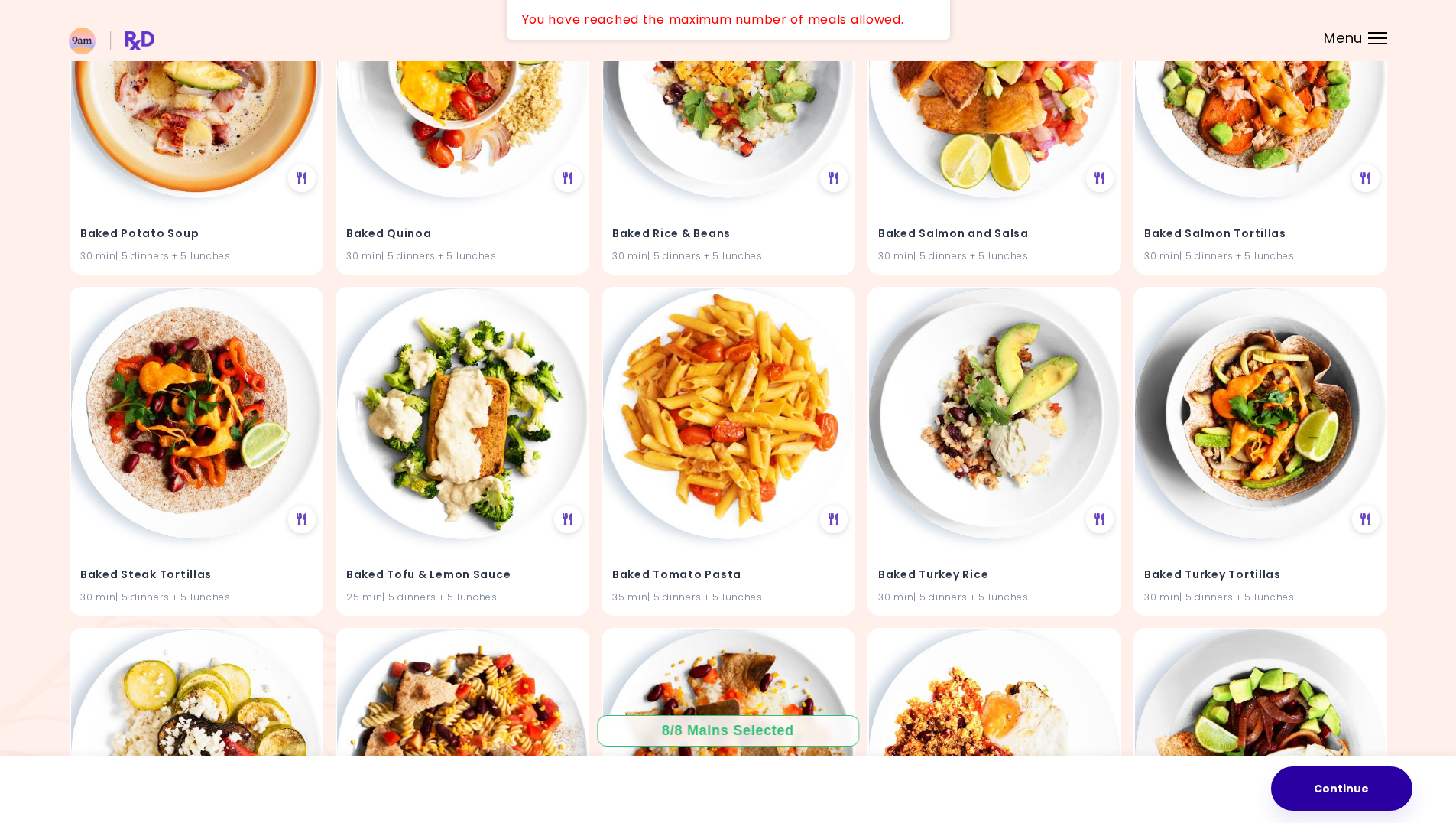
click at [1352, 783] on button "Continue" at bounding box center [1341, 788] width 141 height 44
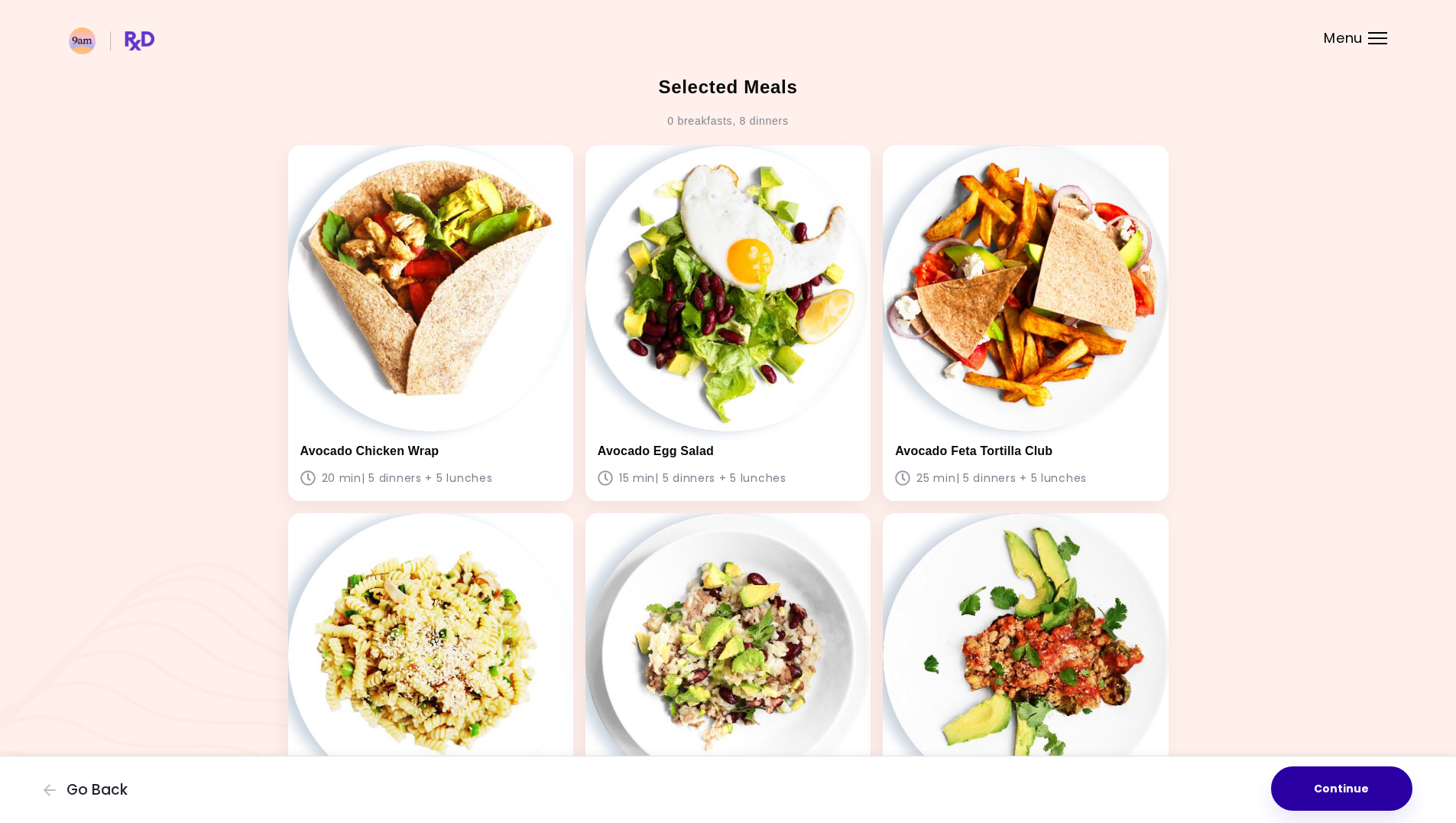
click at [1389, 779] on button "Continue" at bounding box center [1341, 788] width 141 height 44
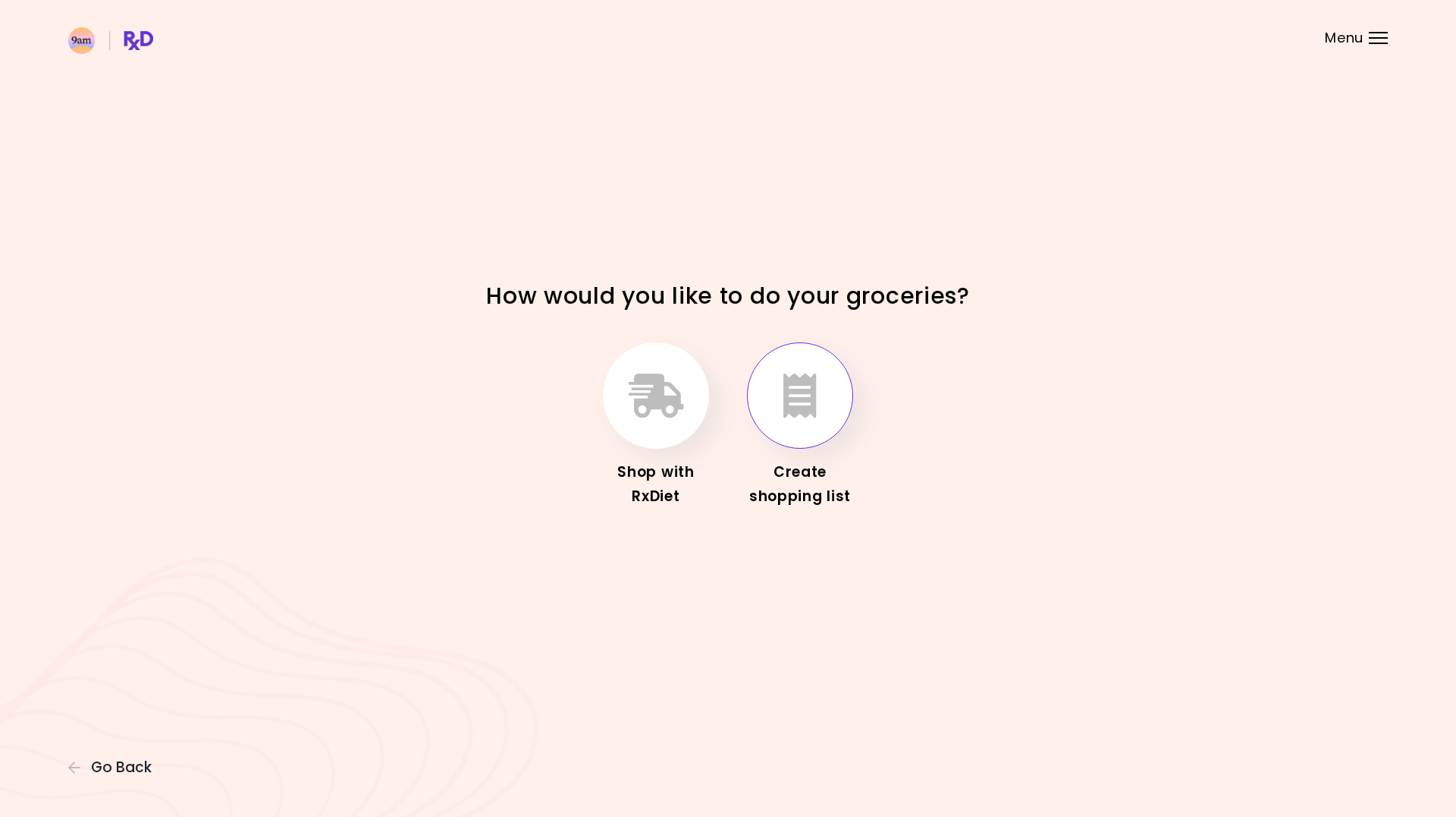
click at [811, 431] on button "button" at bounding box center [800, 396] width 106 height 106
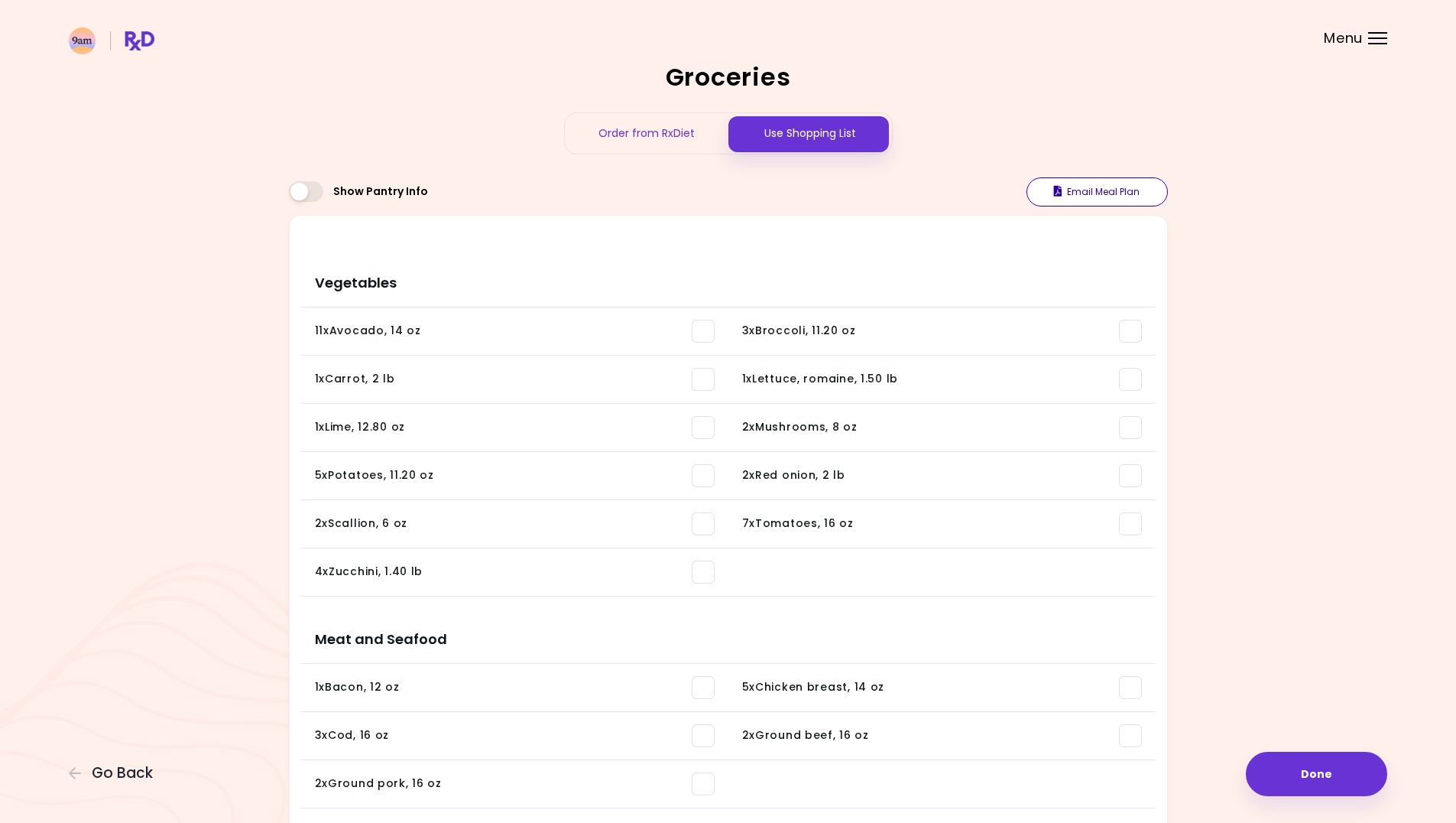
click at [1063, 203] on button "Email Meal Plan" at bounding box center [1096, 191] width 141 height 29
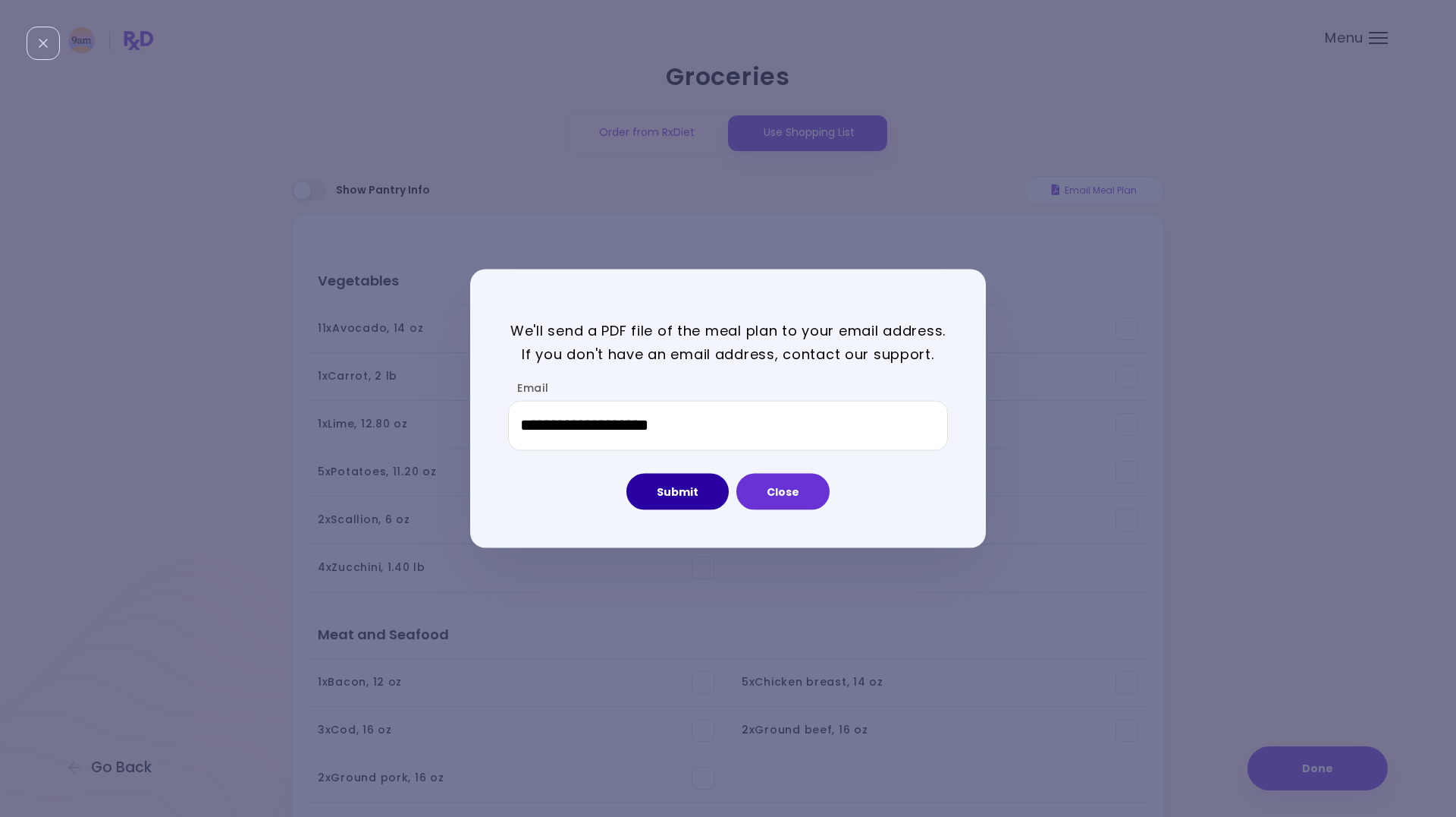
click at [693, 494] on button "Submit" at bounding box center [678, 491] width 103 height 37
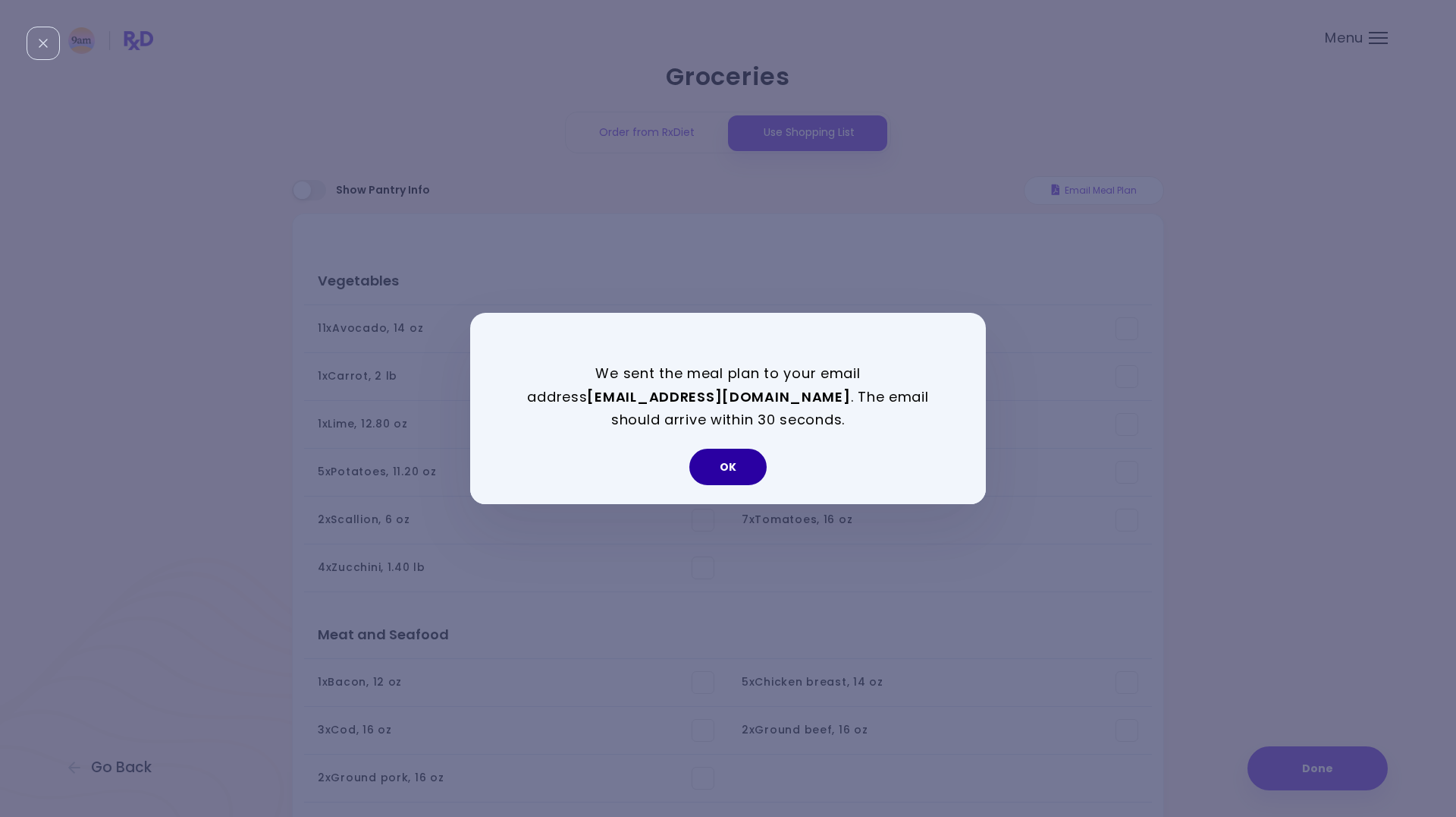
click at [735, 462] on button "OK" at bounding box center [728, 467] width 77 height 37
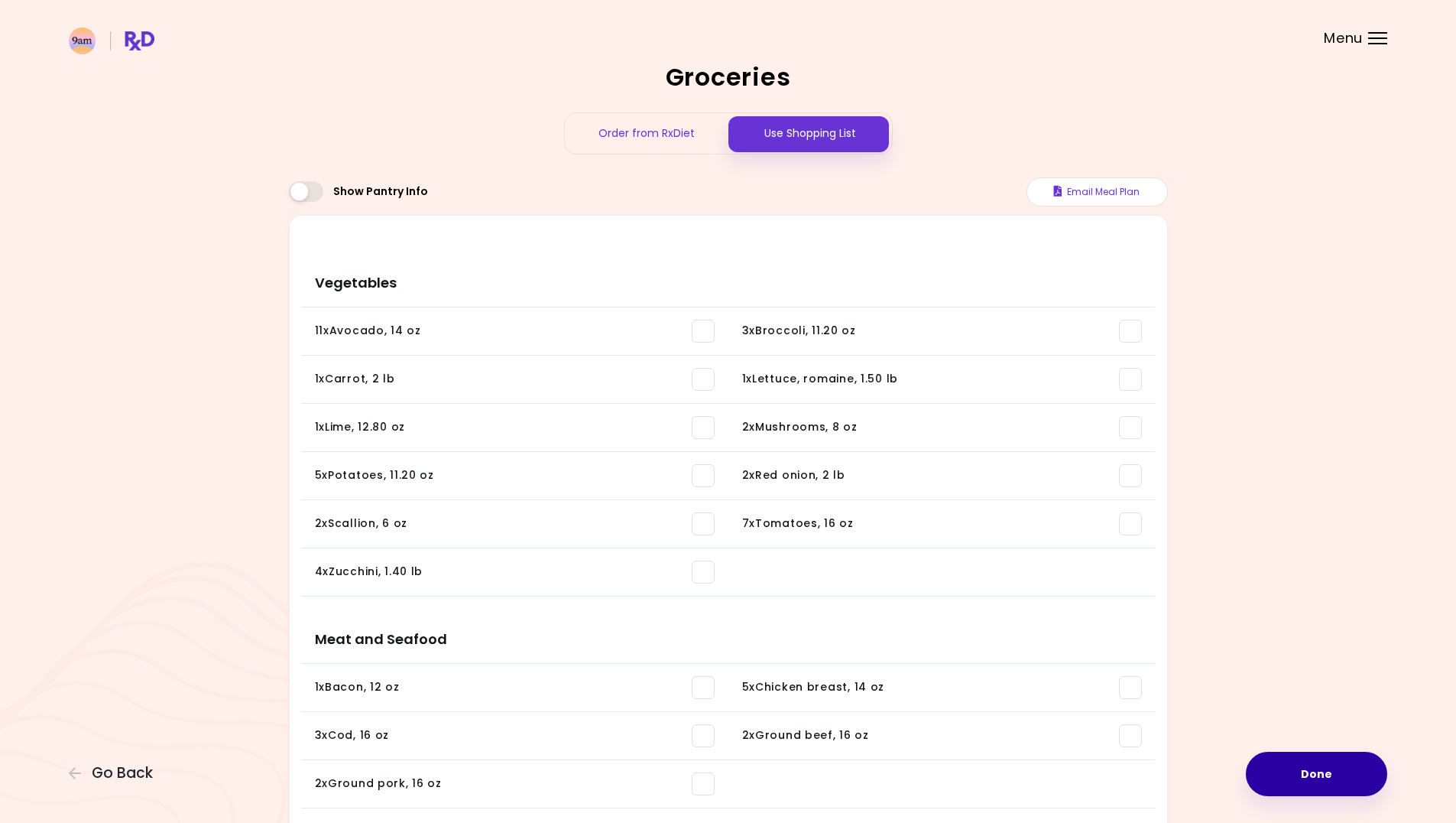
click at [1305, 761] on button "Done" at bounding box center [1316, 774] width 141 height 44
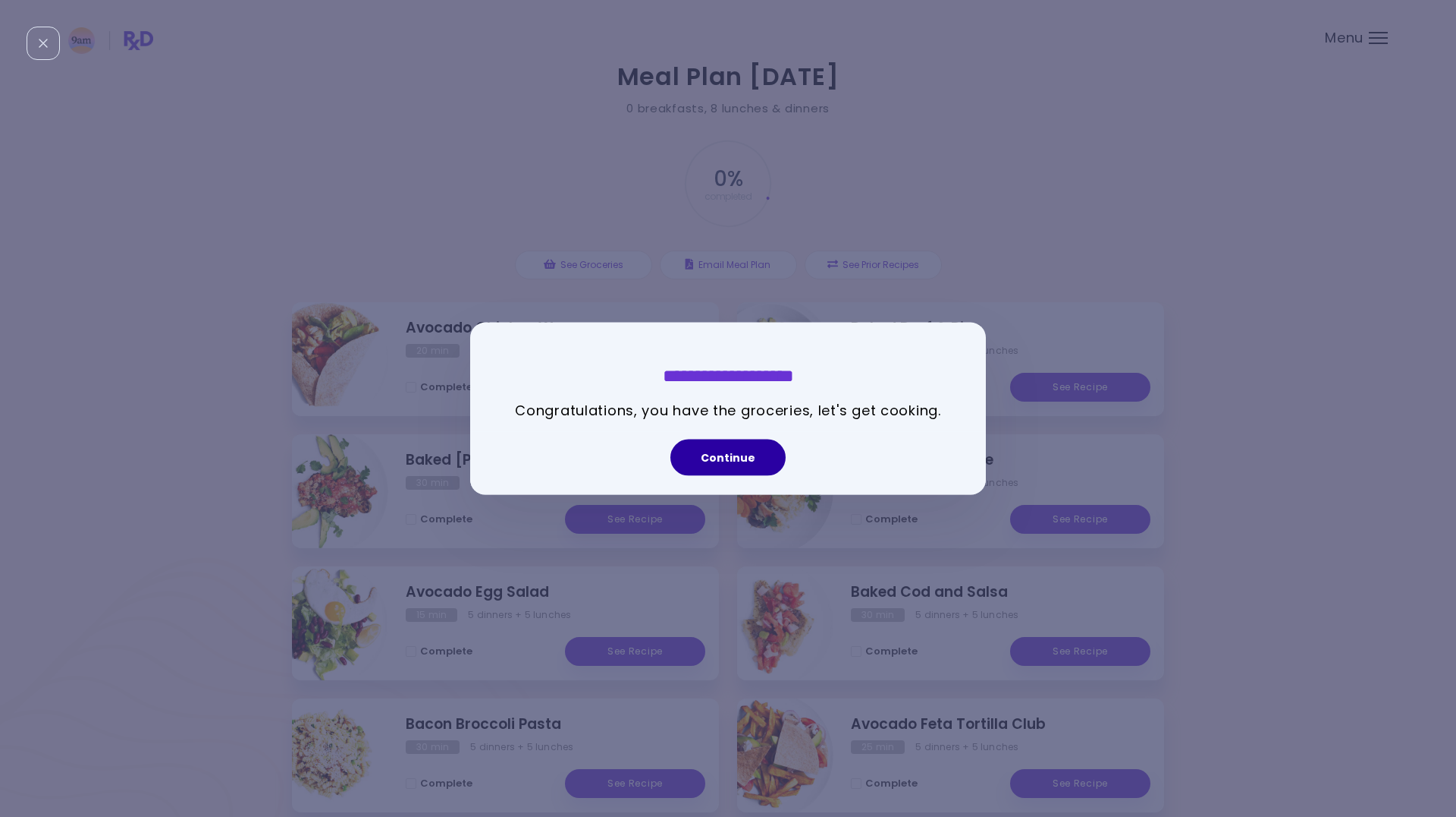
click at [754, 457] on button "Continue" at bounding box center [728, 457] width 116 height 37
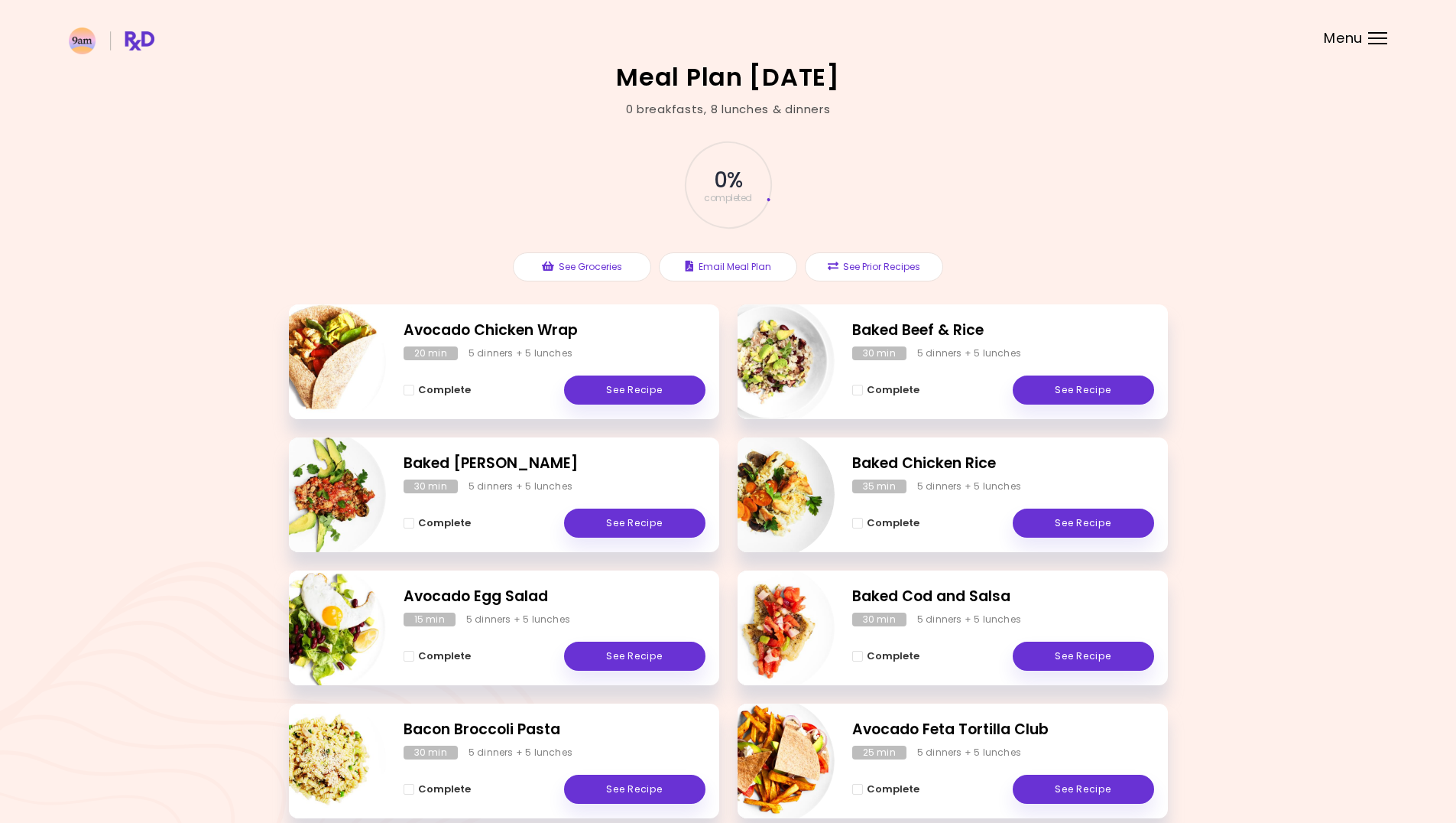
click at [1368, 43] on div at bounding box center [1377, 43] width 19 height 2
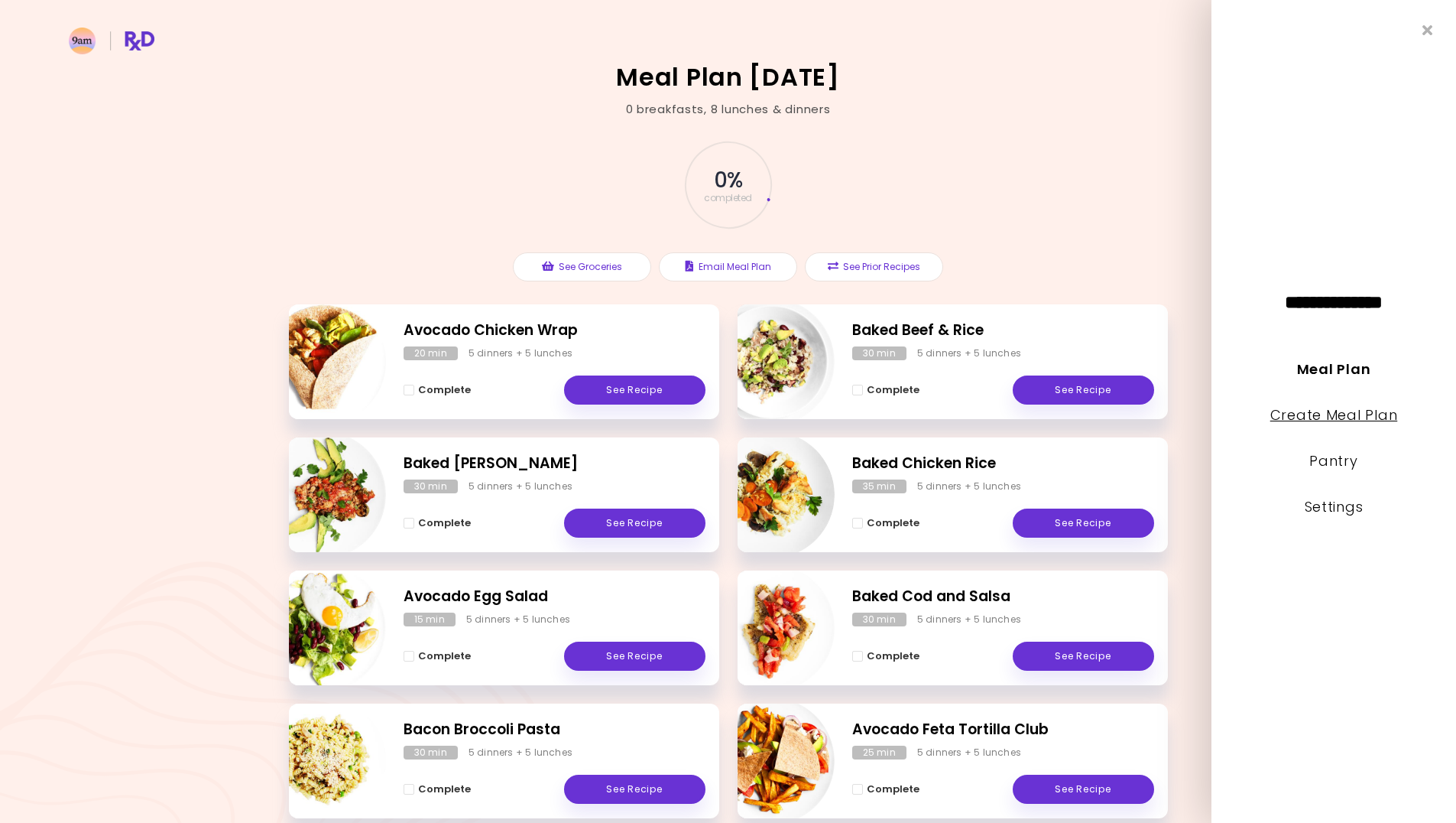
click at [1351, 414] on link "Create Meal Plan" at bounding box center [1334, 414] width 128 height 19
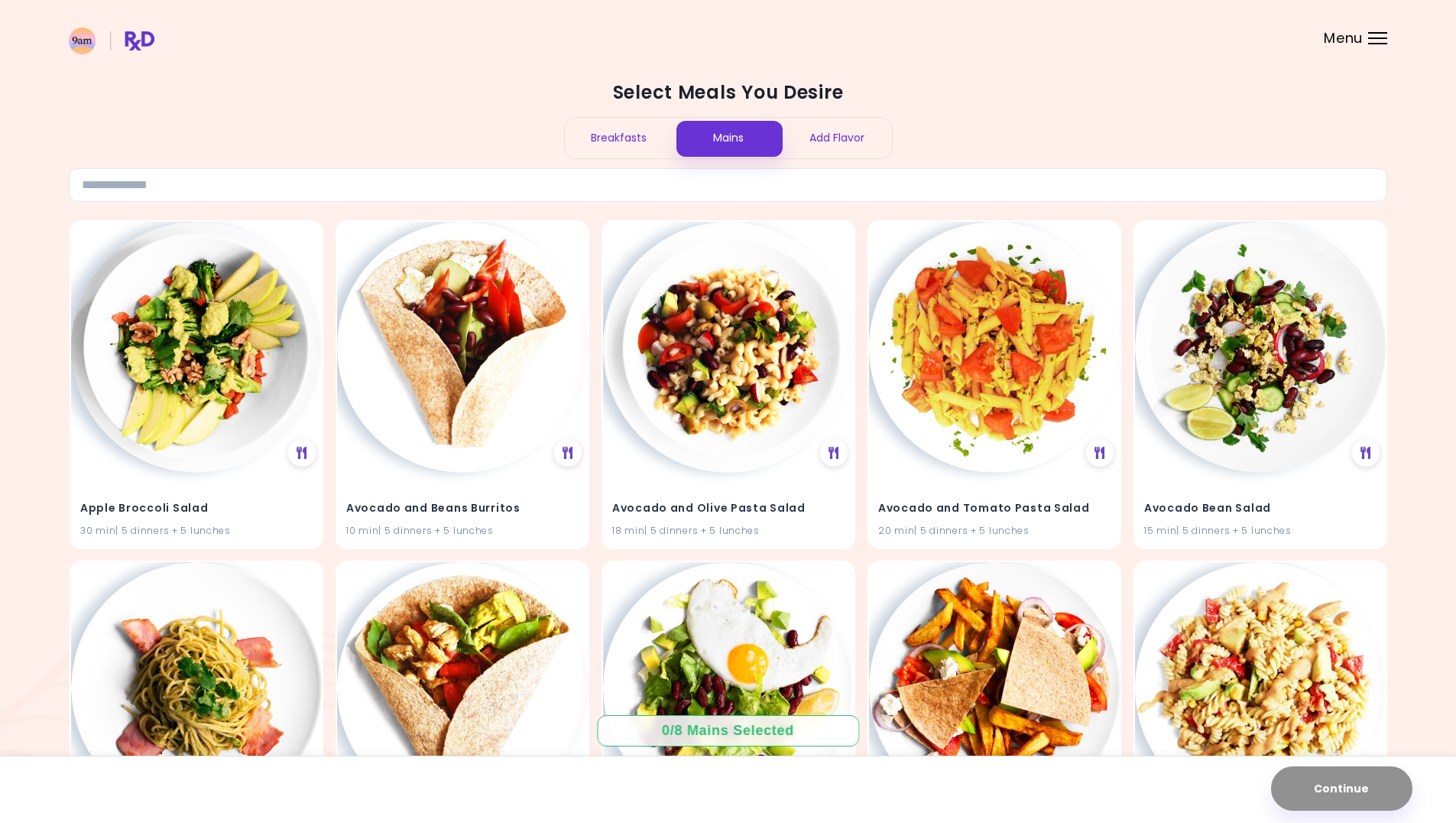
click at [818, 145] on div "Add Flavor" at bounding box center [838, 138] width 109 height 41
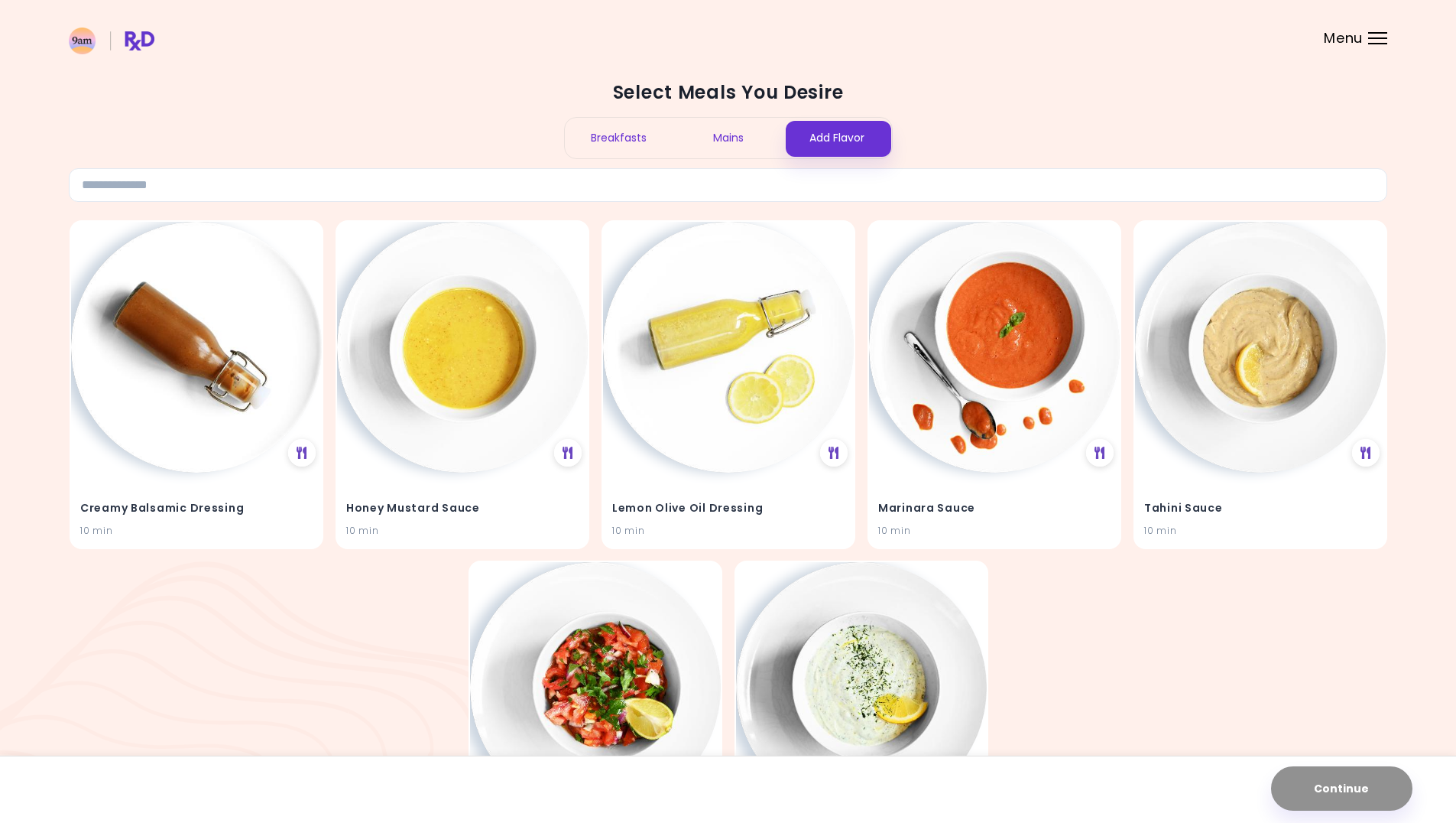
click at [641, 136] on div "Breakfasts" at bounding box center [619, 138] width 109 height 41
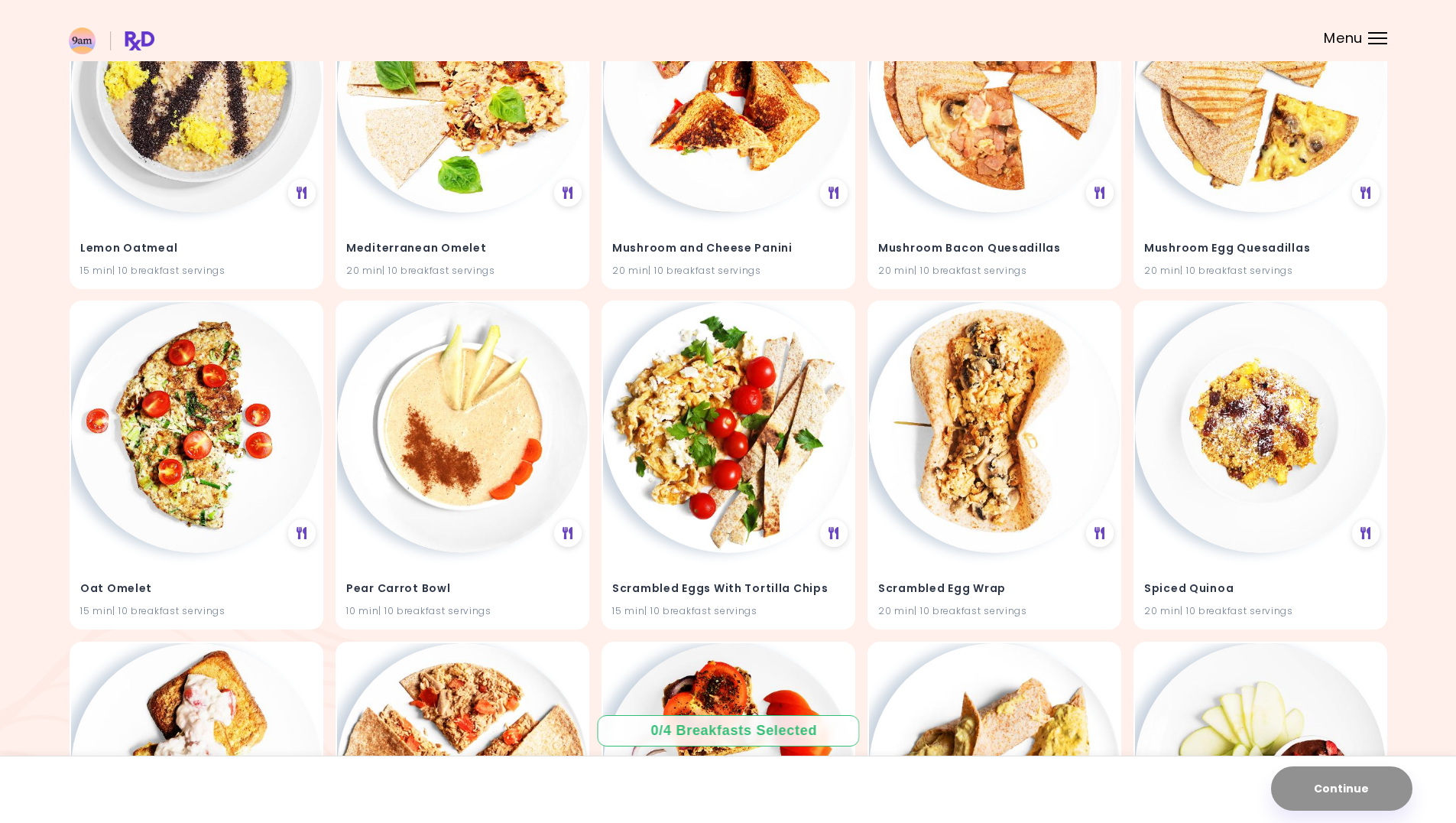
scroll to position [1296, 0]
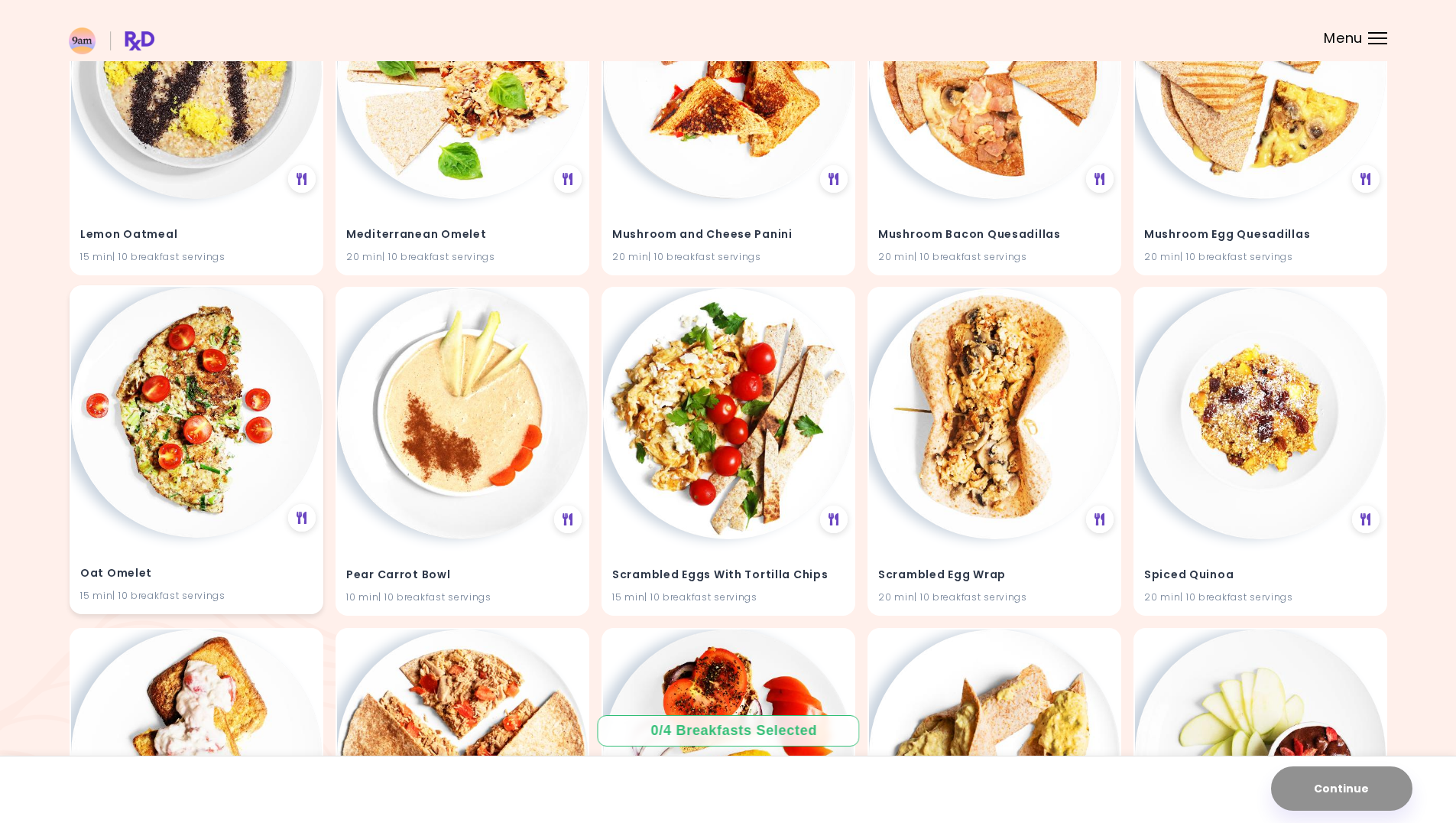
click at [182, 452] on img at bounding box center [196, 412] width 251 height 251
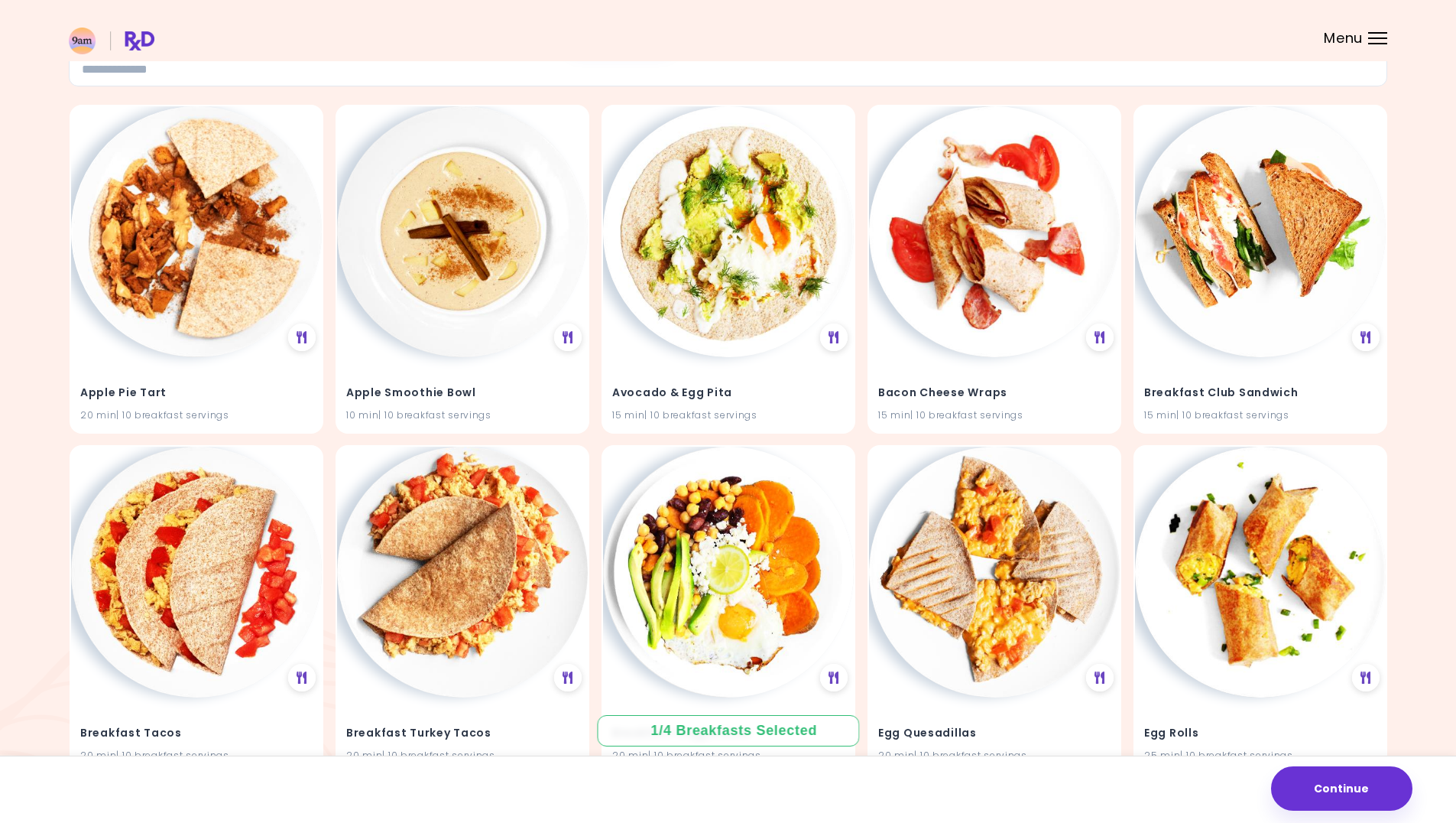
scroll to position [41, 0]
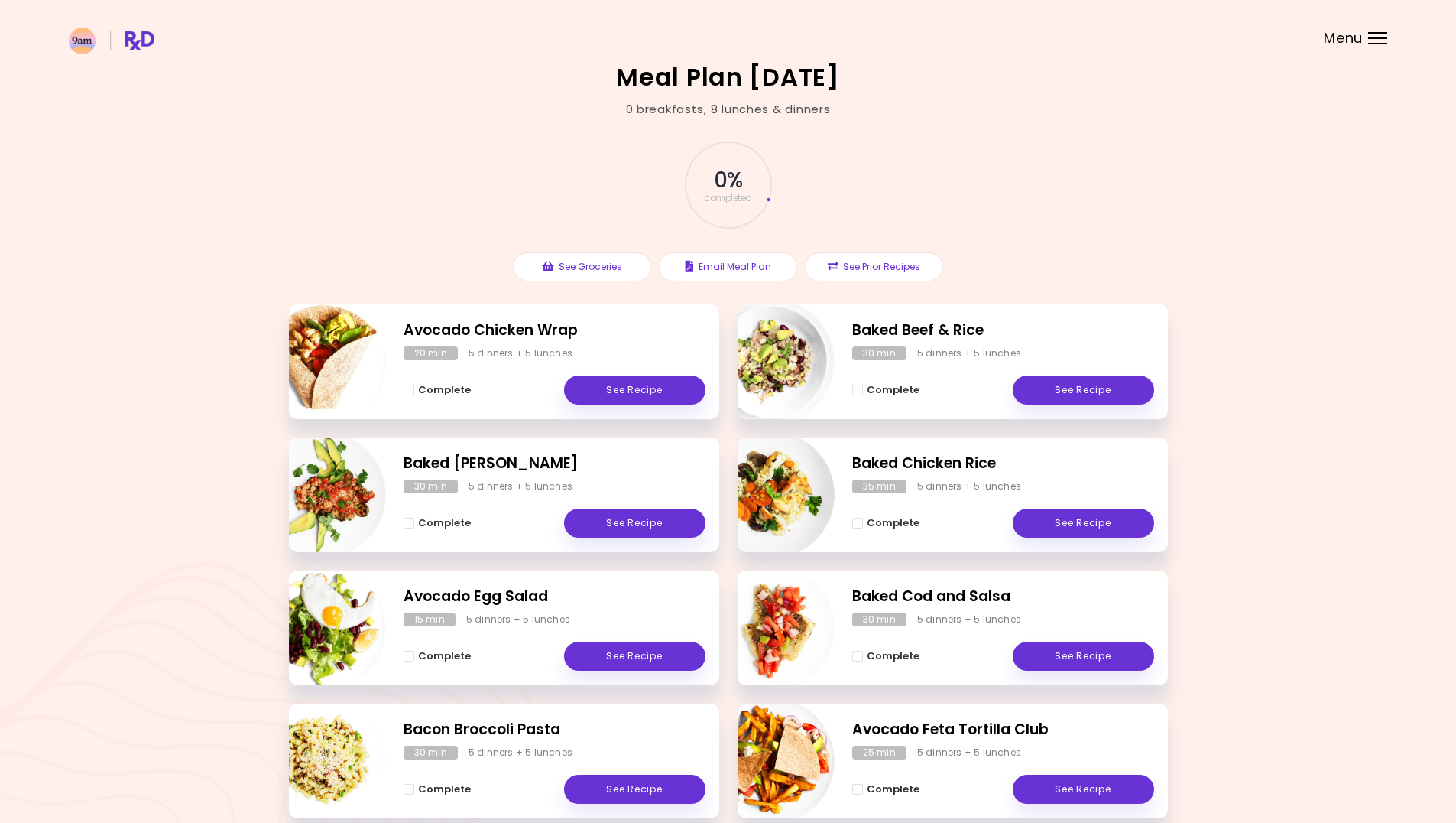
click at [1380, 43] on div at bounding box center [1377, 43] width 19 height 2
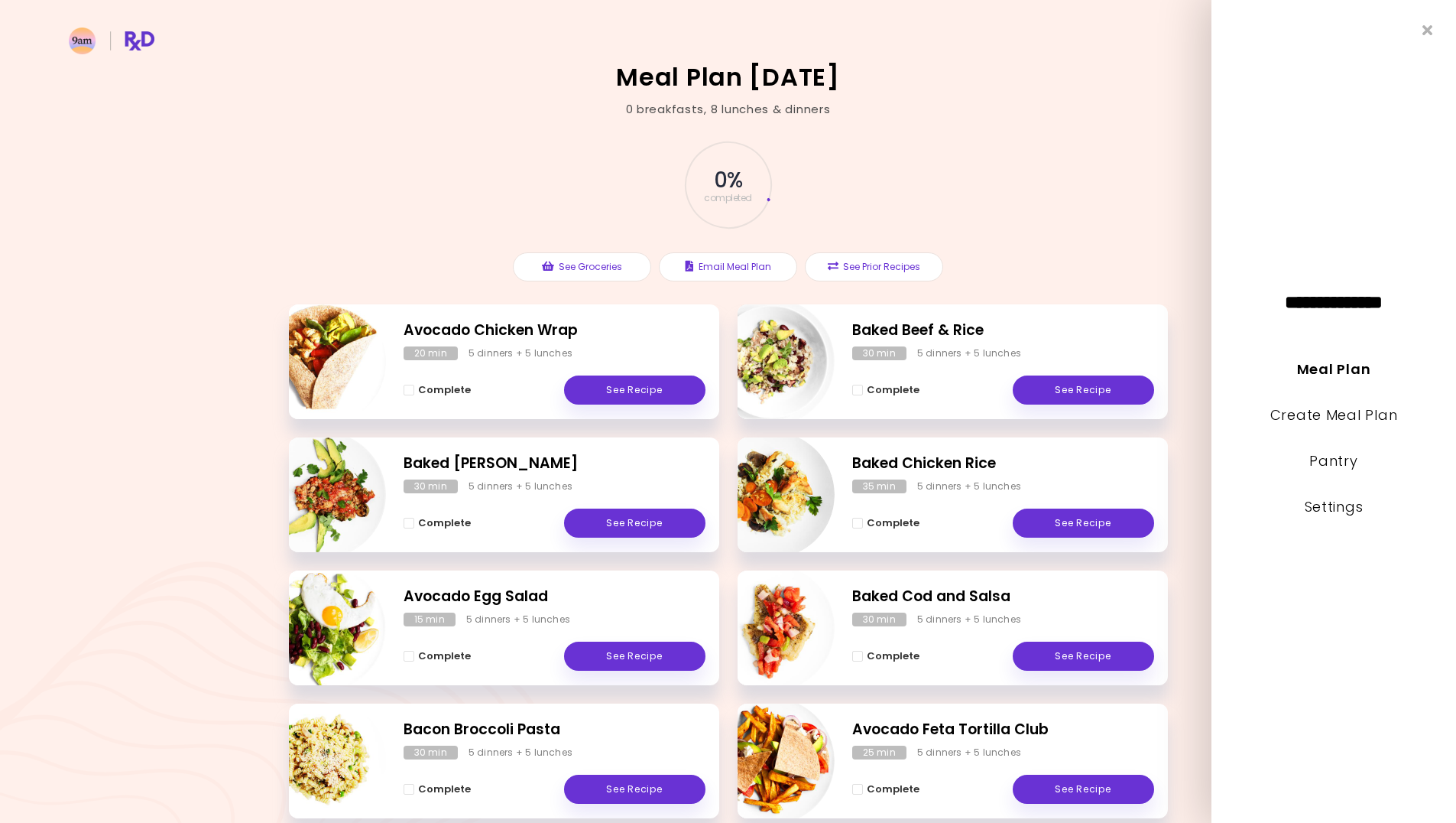
click at [1328, 425] on li "Create Meal Plan" at bounding box center [1333, 426] width 245 height 46
click at [1331, 415] on link "Create Meal Plan" at bounding box center [1334, 414] width 128 height 19
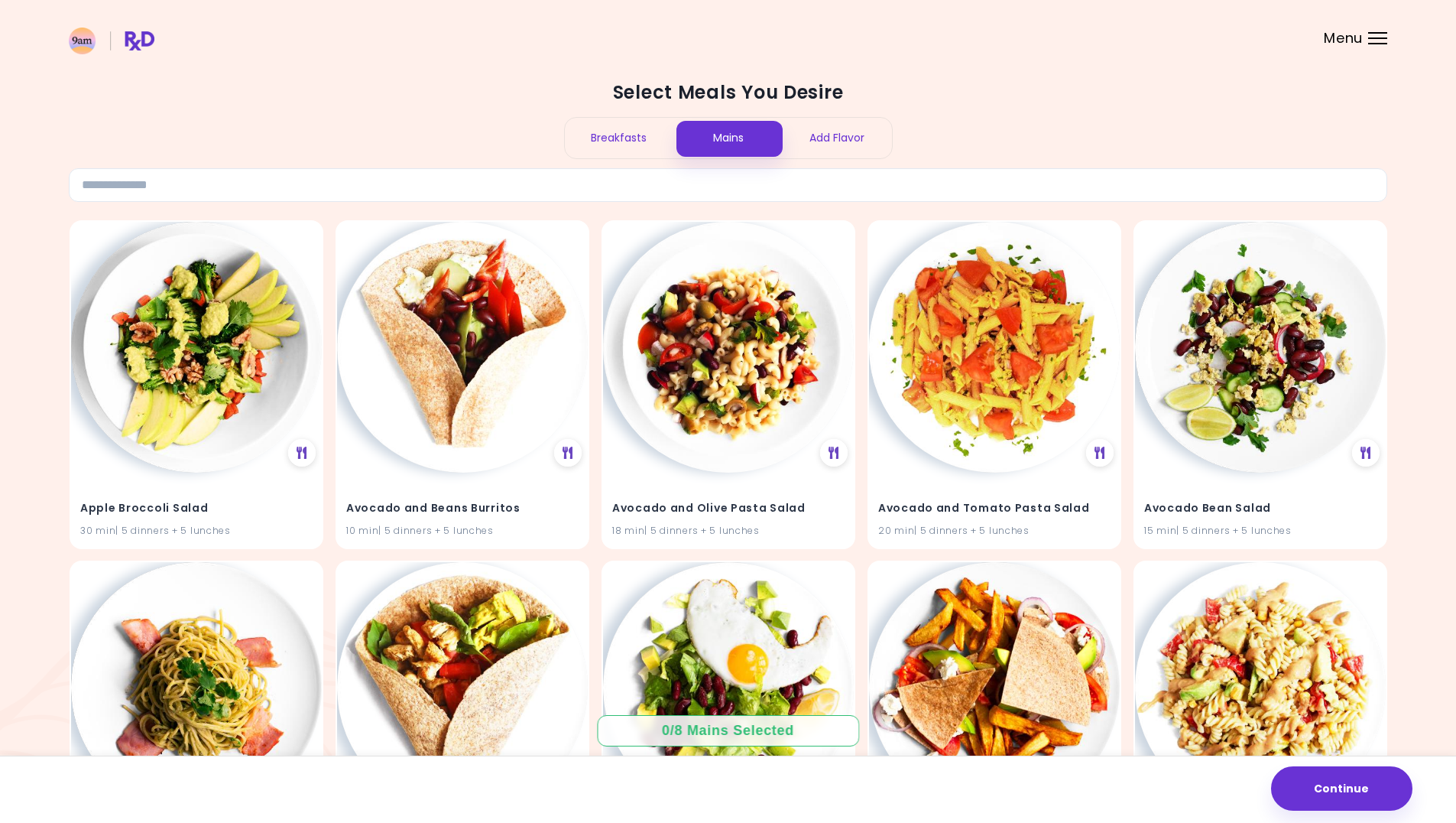
click at [853, 137] on div "Add Flavor" at bounding box center [838, 138] width 109 height 41
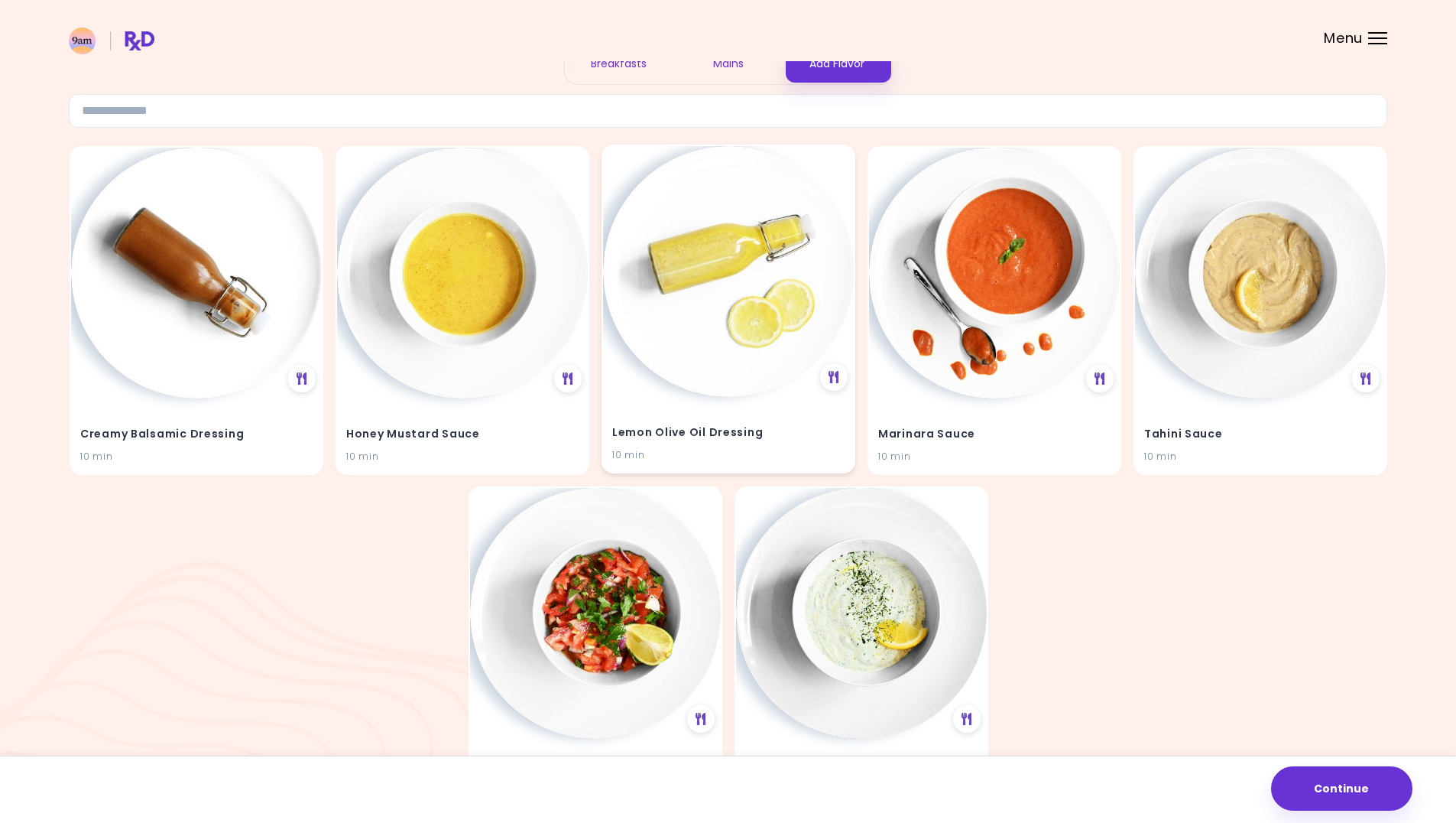
scroll to position [54, 0]
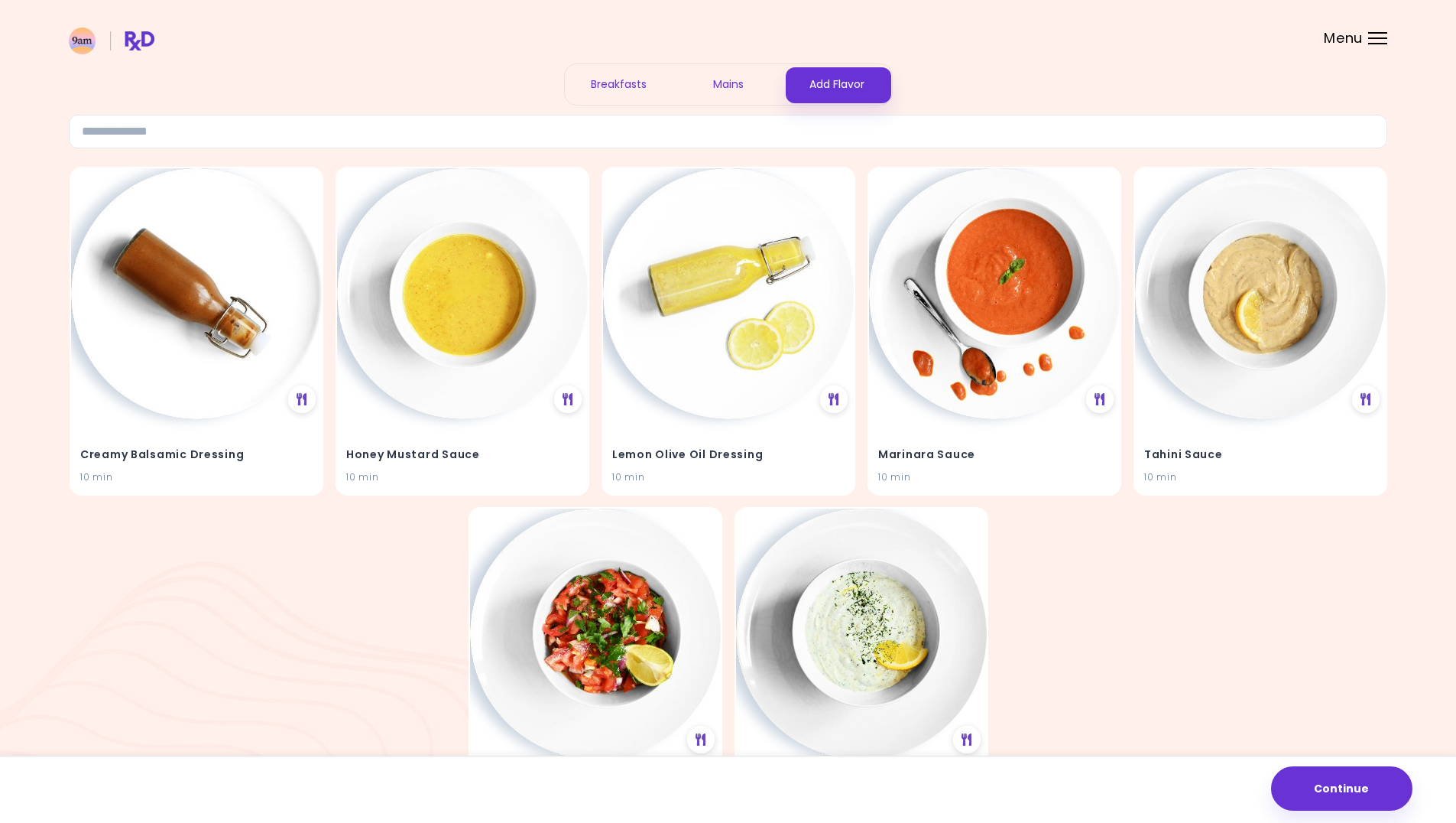
click at [731, 95] on div "Mains" at bounding box center [728, 84] width 109 height 41
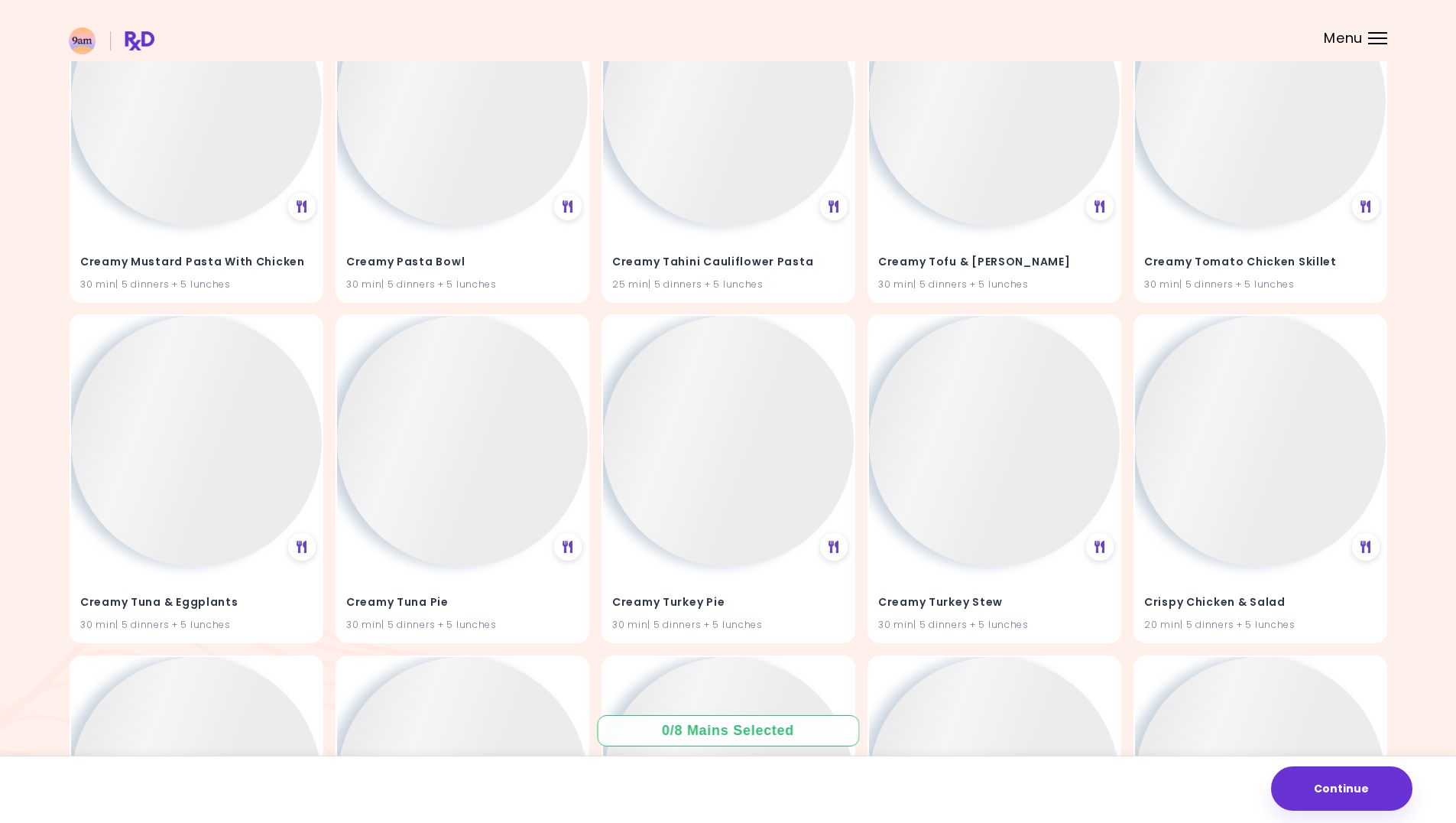
scroll to position [18605, 0]
